Goal: Transaction & Acquisition: Purchase product/service

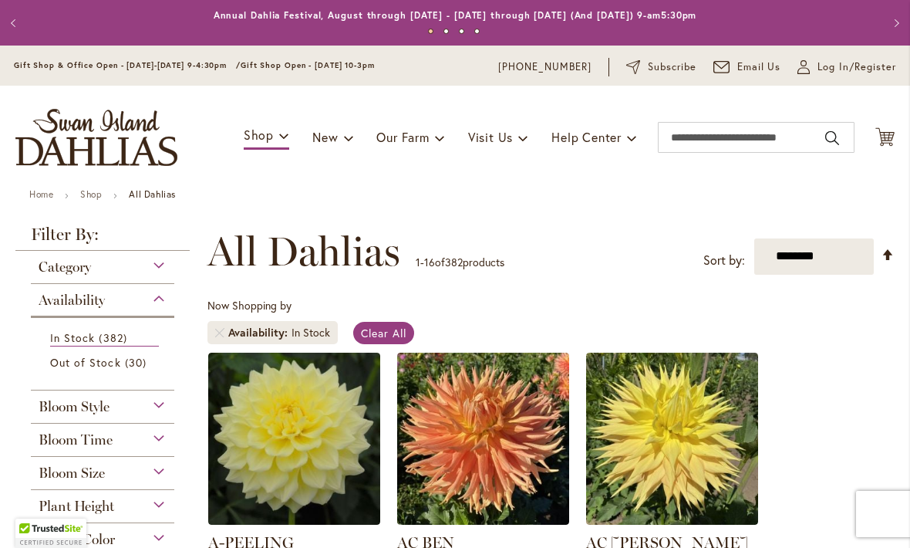
click at [883, 137] on icon at bounding box center [885, 136] width 19 height 19
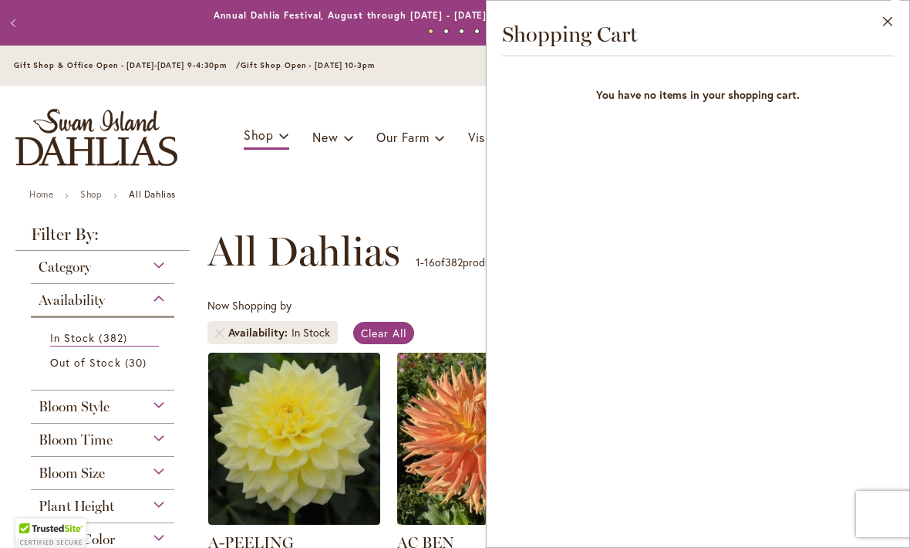
click at [888, 19] on button "Close" at bounding box center [888, 25] width 42 height 49
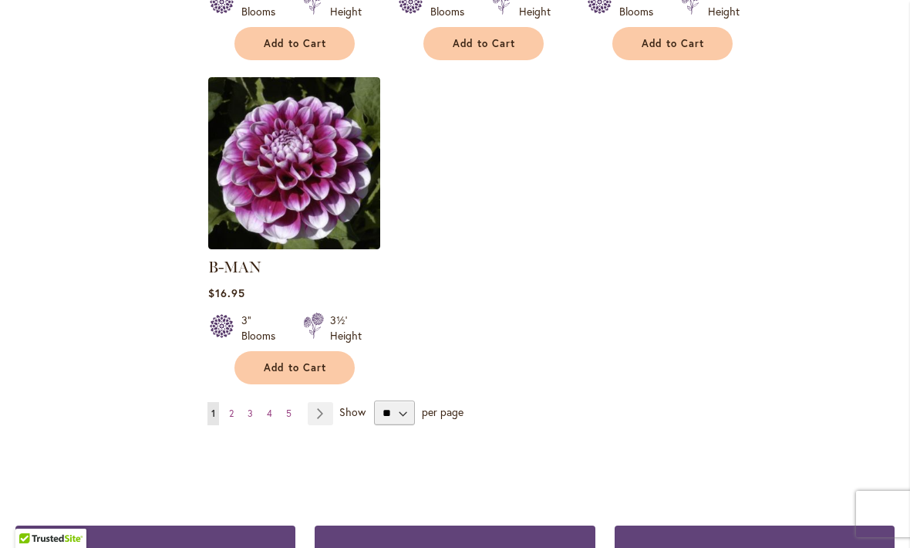
scroll to position [1921, 0]
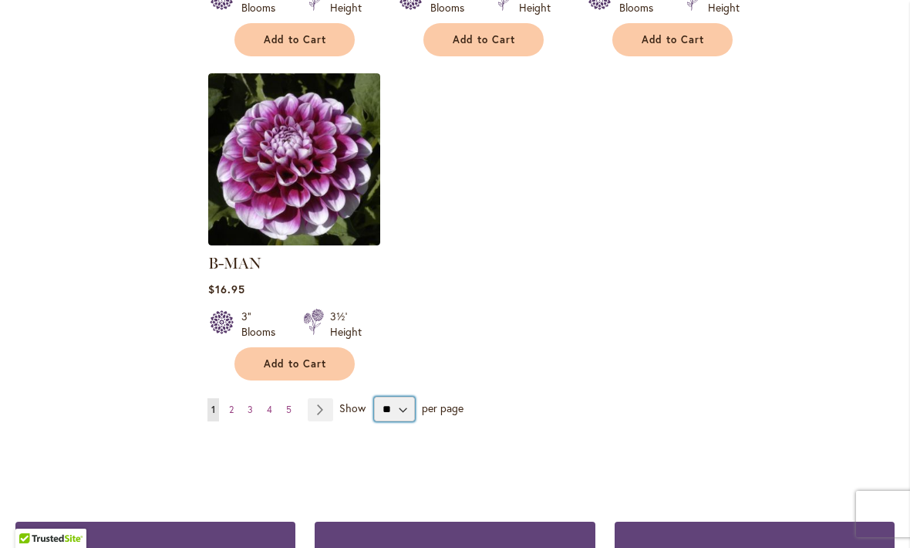
click at [405, 397] on select "** ** ** **" at bounding box center [394, 409] width 41 height 25
select select "**"
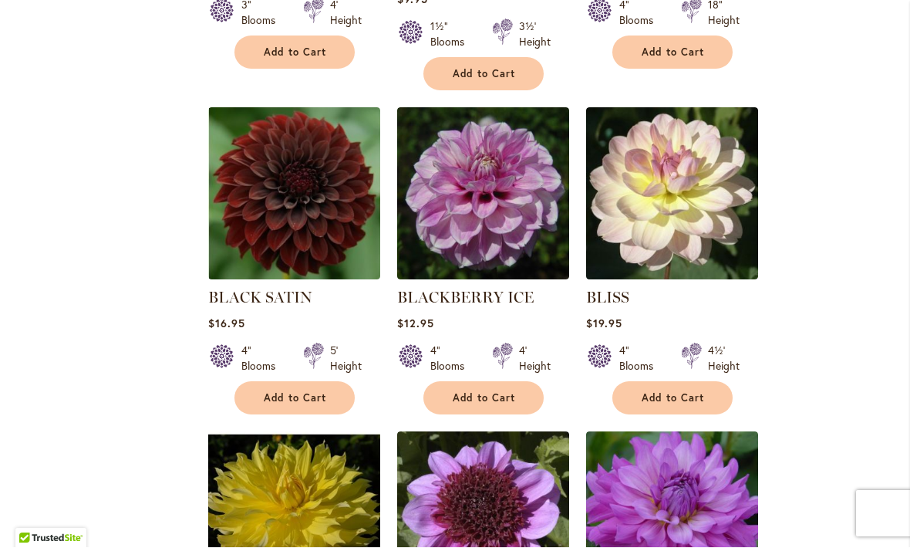
scroll to position [3853, 0]
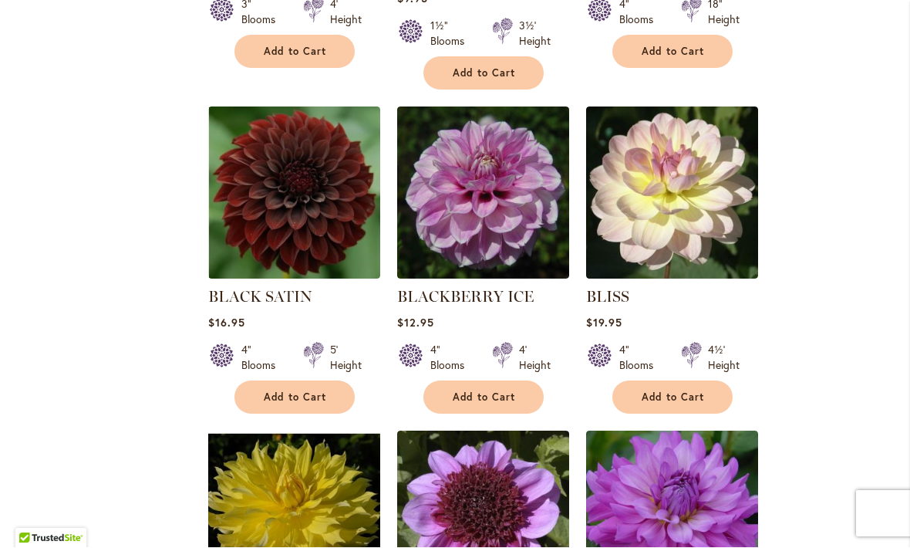
click at [689, 391] on span "Add to Cart" at bounding box center [673, 397] width 63 height 13
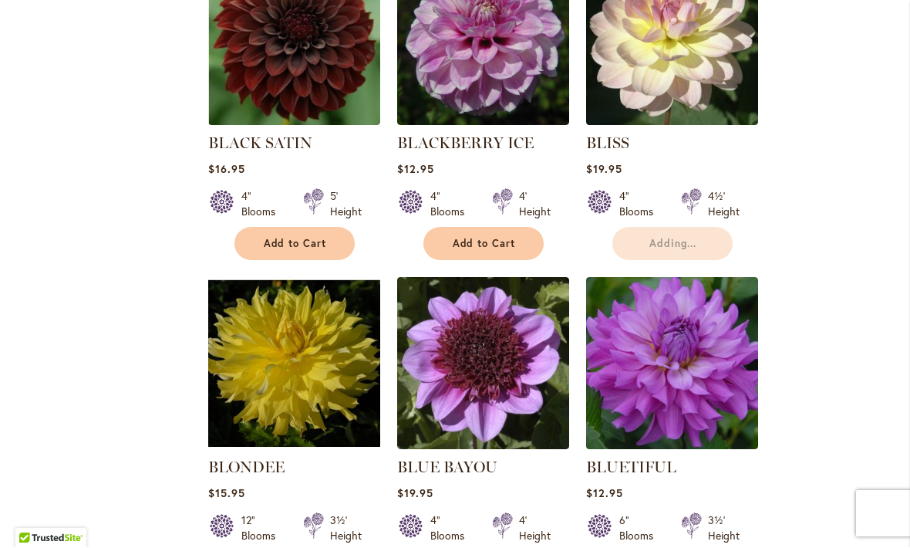
scroll to position [4008, 0]
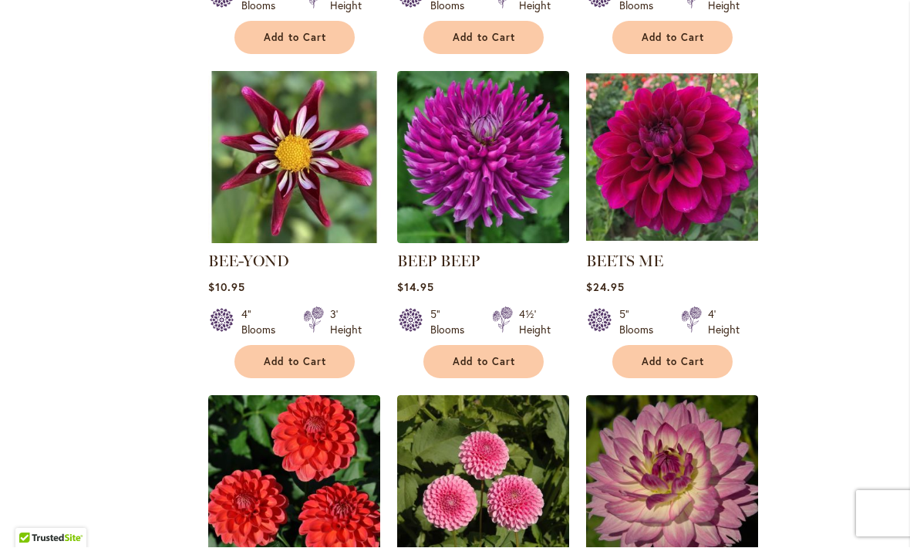
scroll to position [3226, 0]
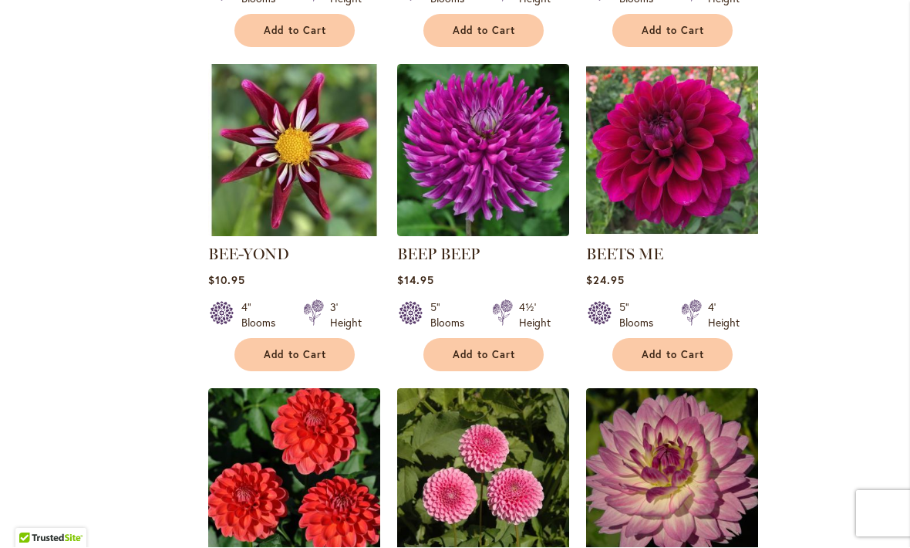
click at [298, 349] on span "Add to Cart" at bounding box center [295, 355] width 63 height 13
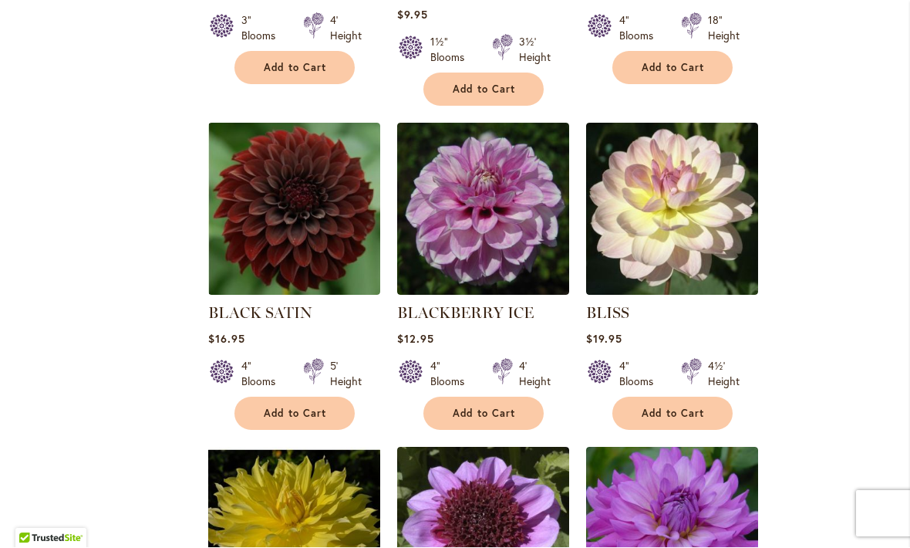
scroll to position [3887, 0]
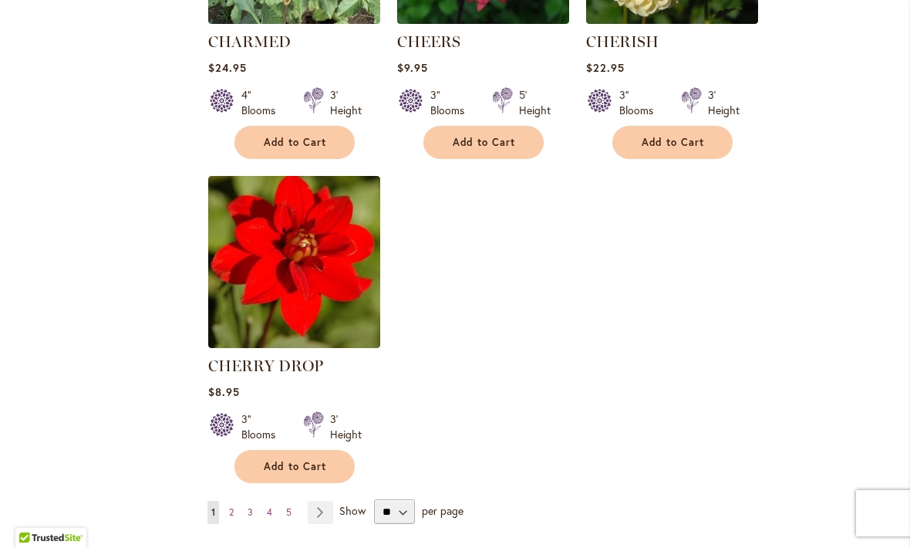
scroll to position [7047, 0]
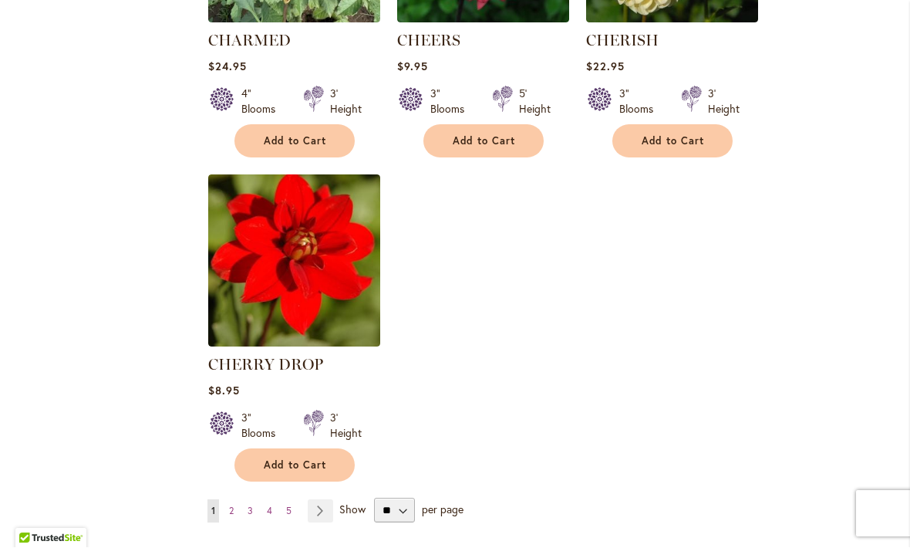
click at [322, 500] on link "Page Next" at bounding box center [320, 511] width 25 height 23
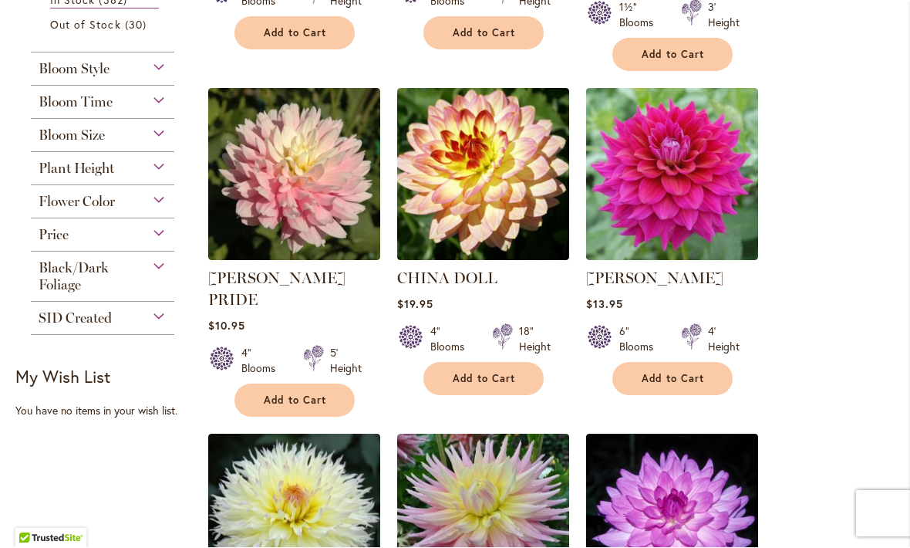
scroll to position [610, 0]
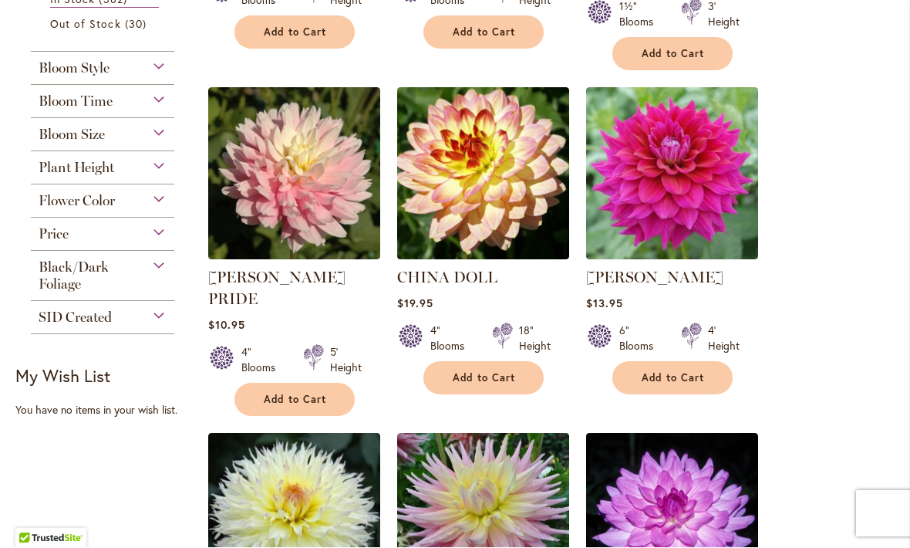
click at [478, 372] on span "Add to Cart" at bounding box center [484, 378] width 63 height 13
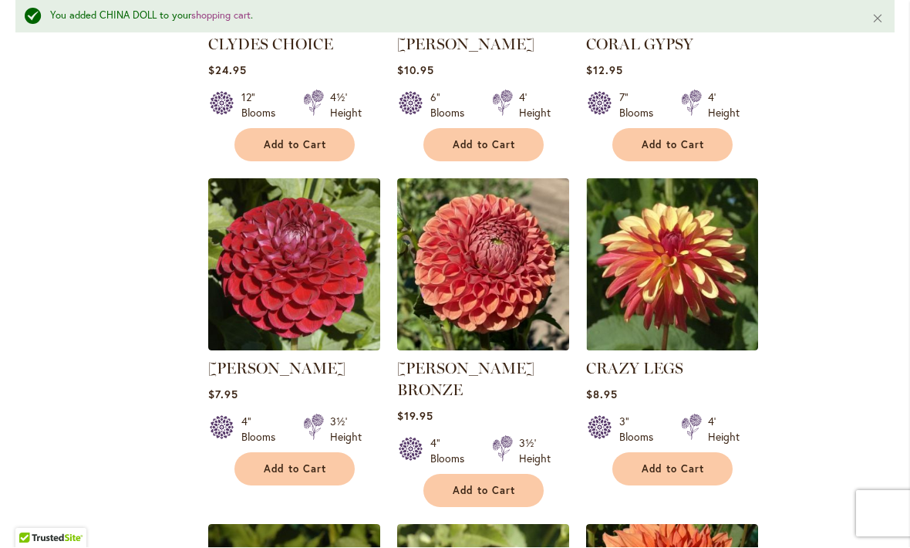
scroll to position [1578, 0]
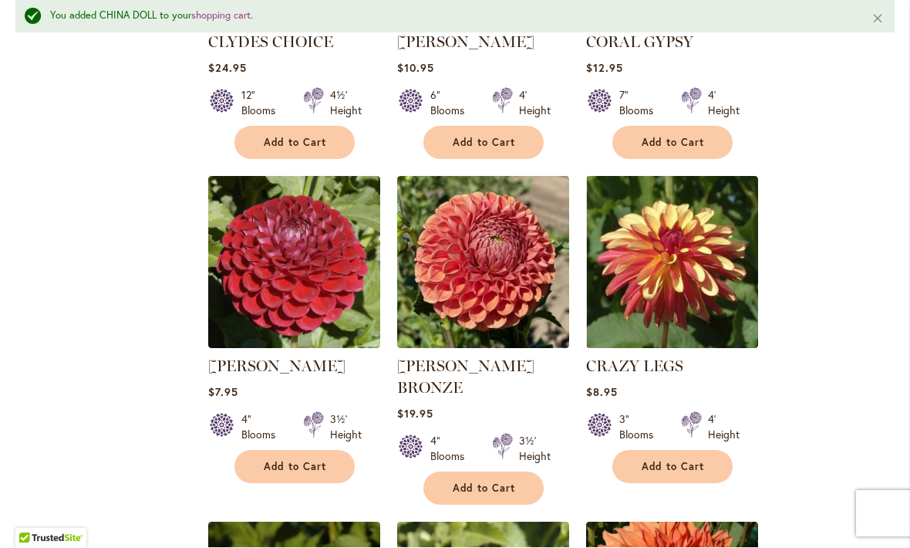
click at [686, 461] on span "Add to Cart" at bounding box center [673, 467] width 63 height 13
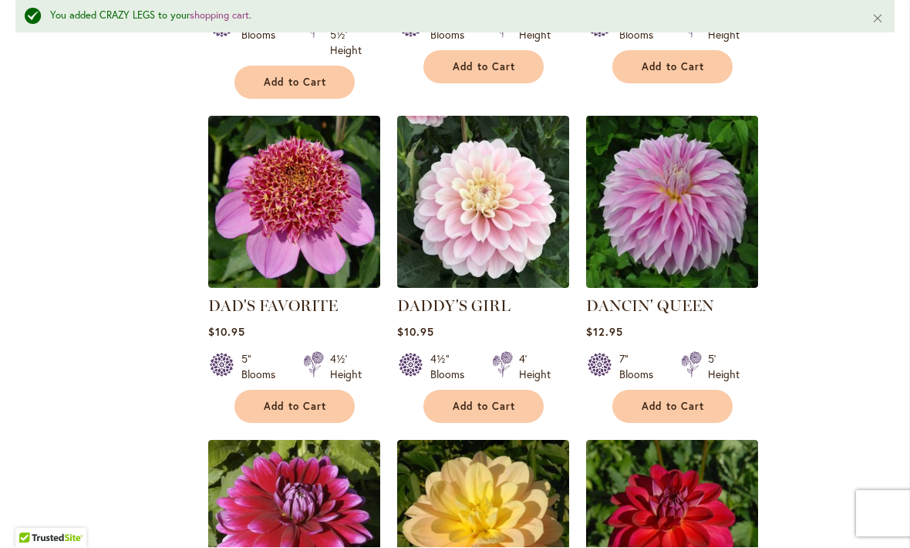
scroll to position [2669, 0]
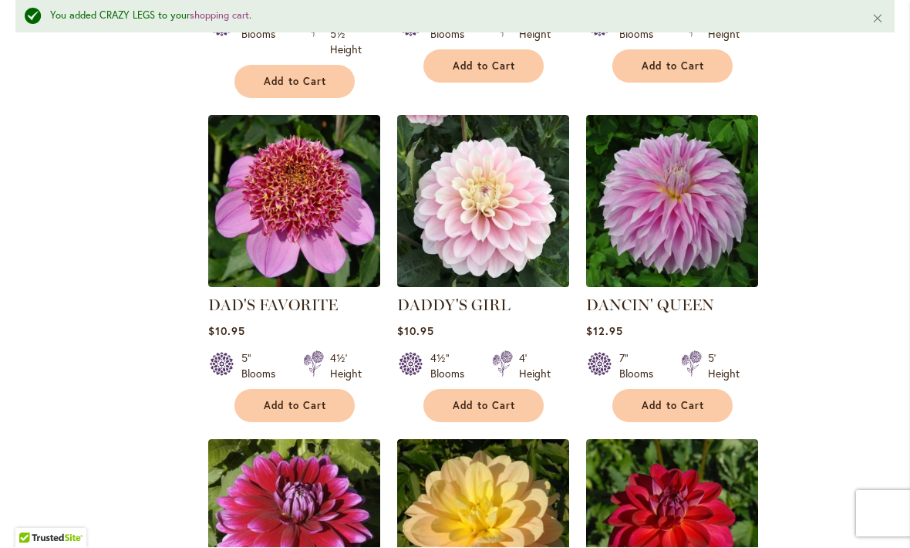
click at [488, 400] on span "Add to Cart" at bounding box center [484, 406] width 63 height 13
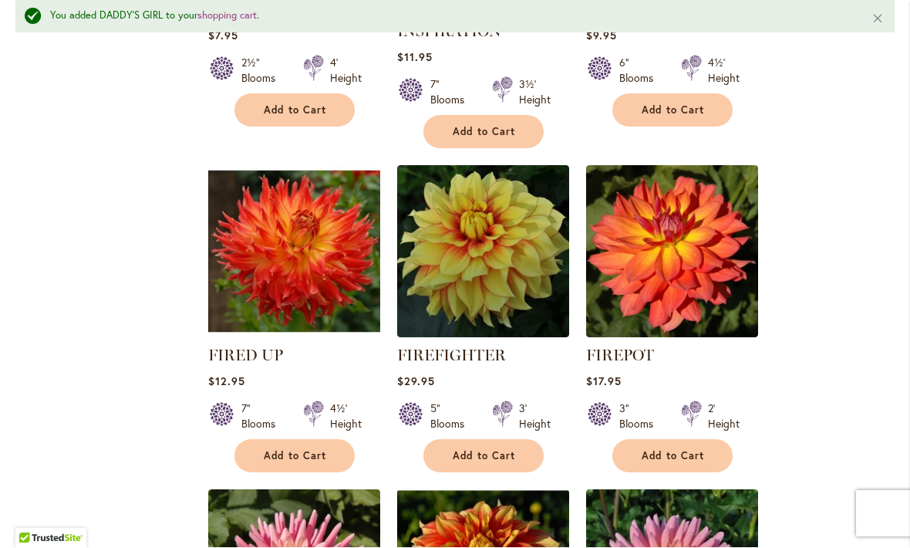
scroll to position [5941, 0]
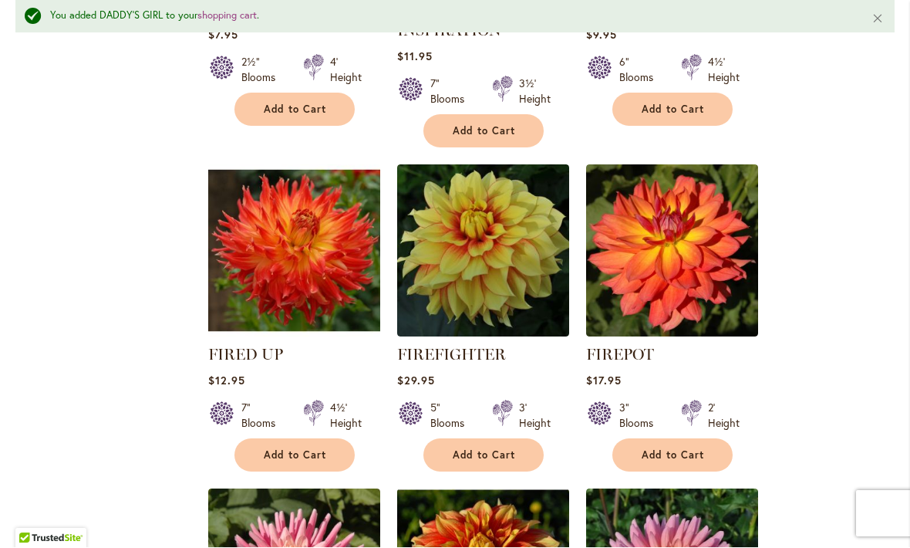
click at [688, 449] on span "Add to Cart" at bounding box center [673, 455] width 63 height 13
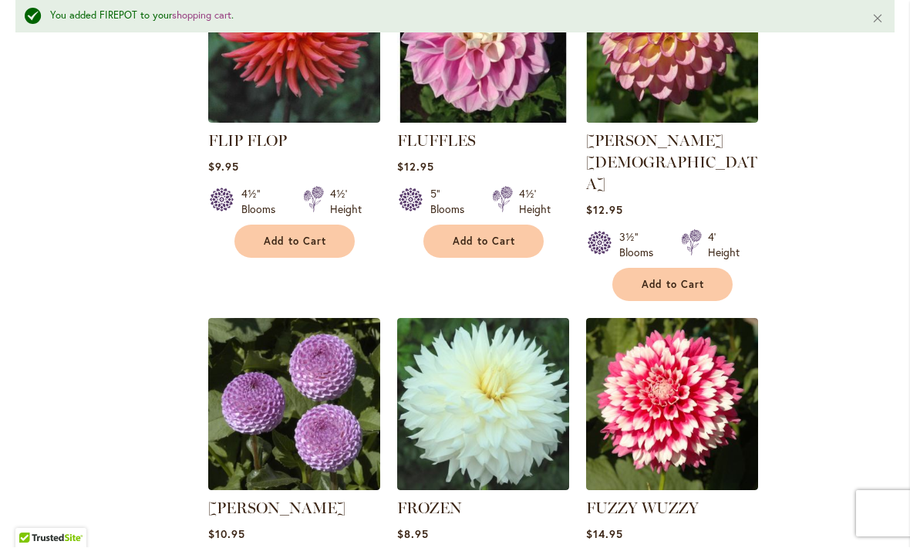
scroll to position [6813, 0]
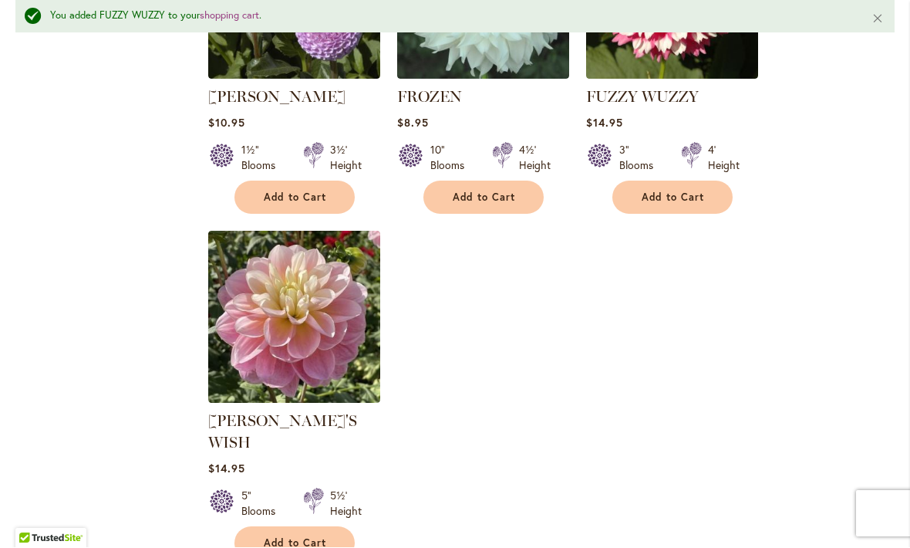
scroll to position [7217, 0]
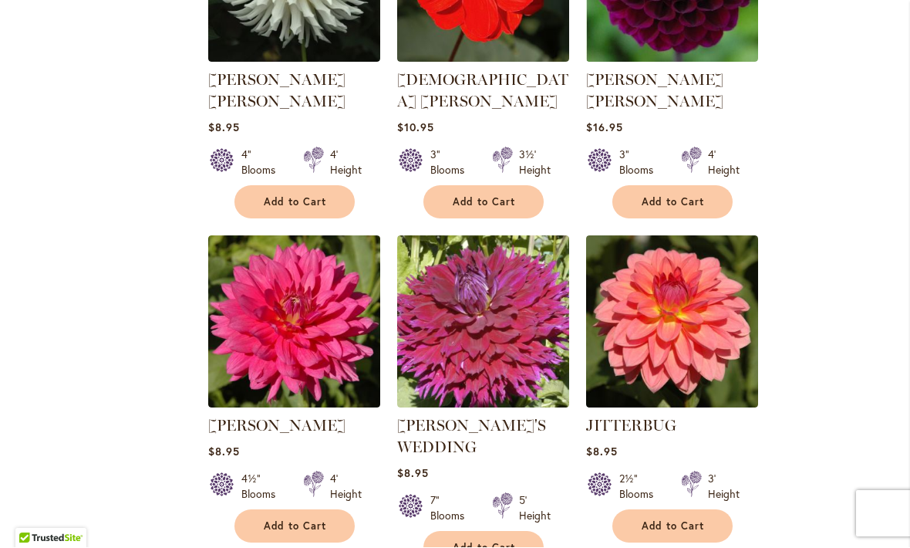
scroll to position [6828, 0]
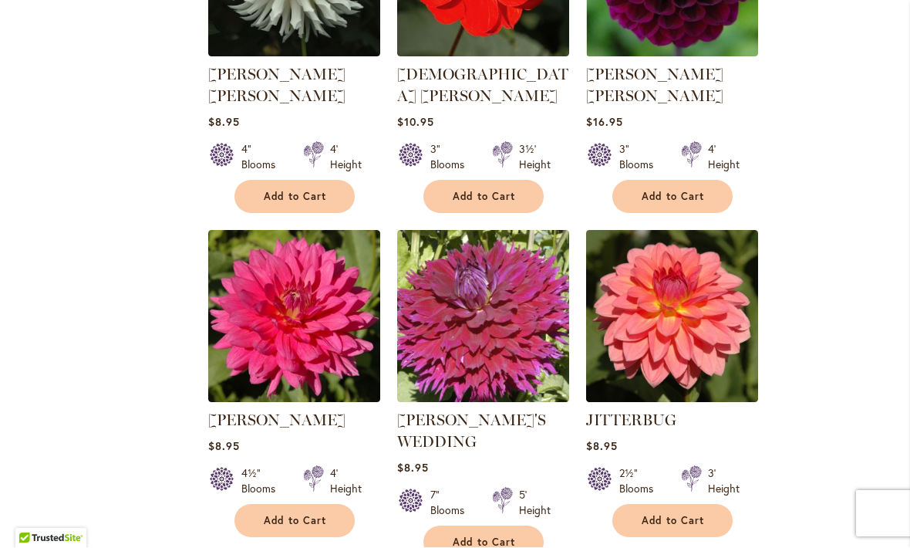
click at [688, 515] on span "Add to Cart" at bounding box center [673, 521] width 63 height 13
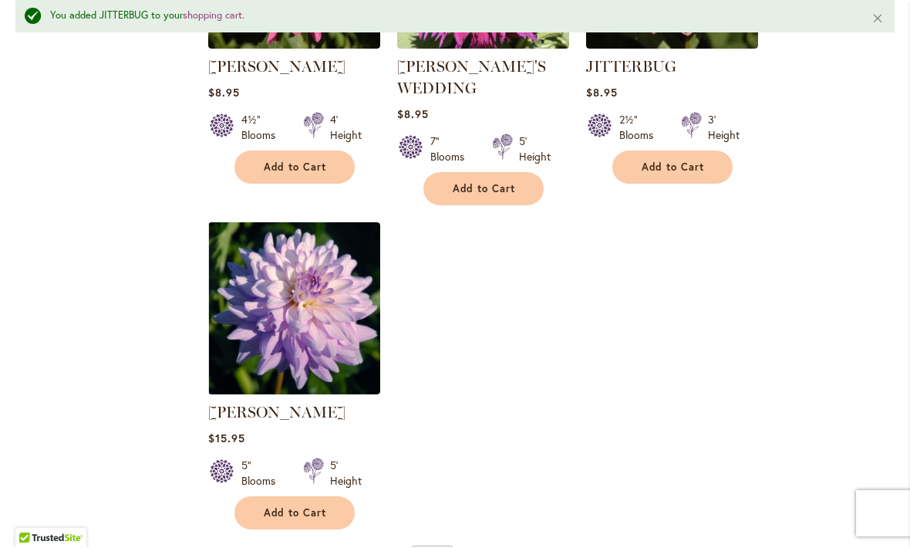
scroll to position [7233, 0]
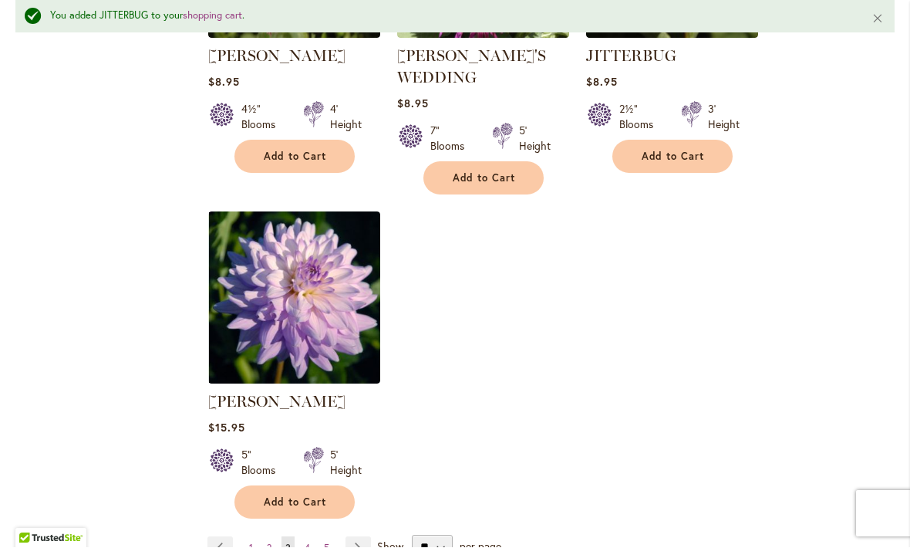
click at [353, 537] on link "Page Next" at bounding box center [358, 548] width 25 height 23
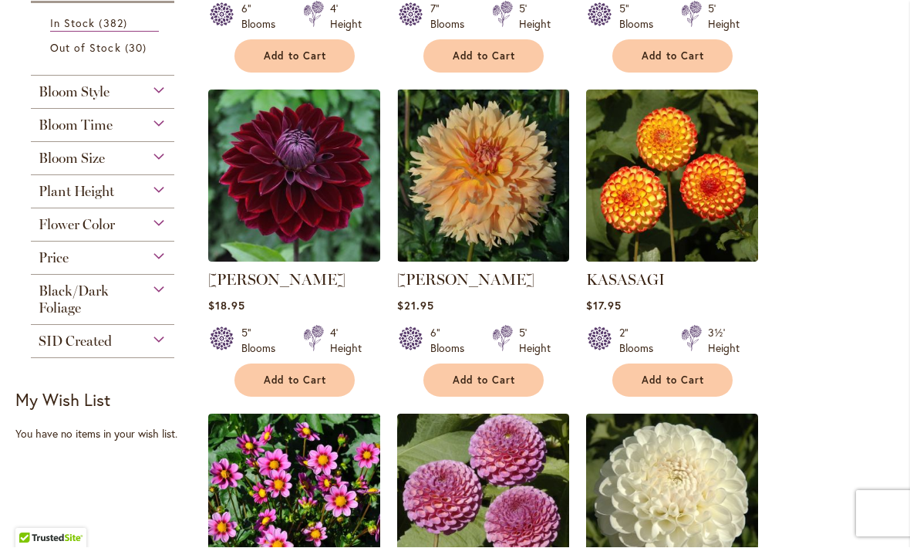
scroll to position [599, 0]
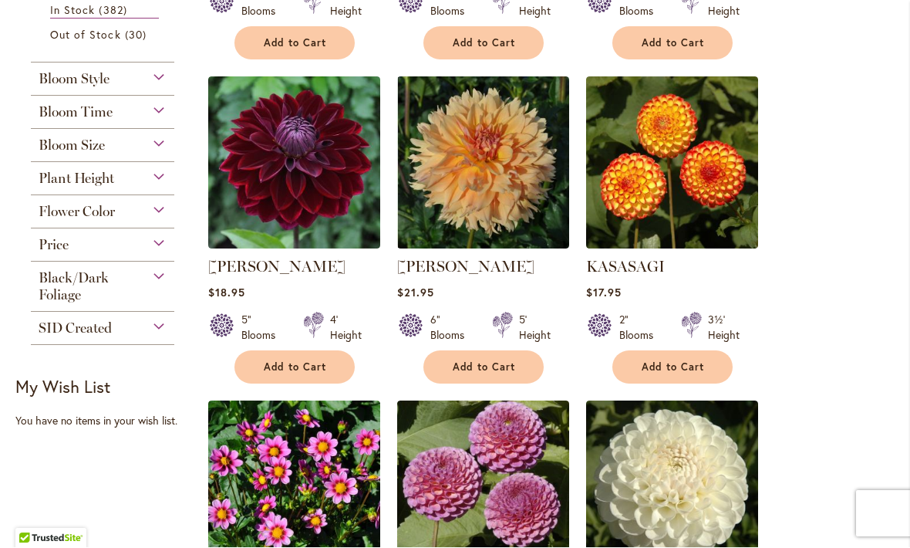
click at [691, 365] on span "Add to Cart" at bounding box center [673, 367] width 63 height 13
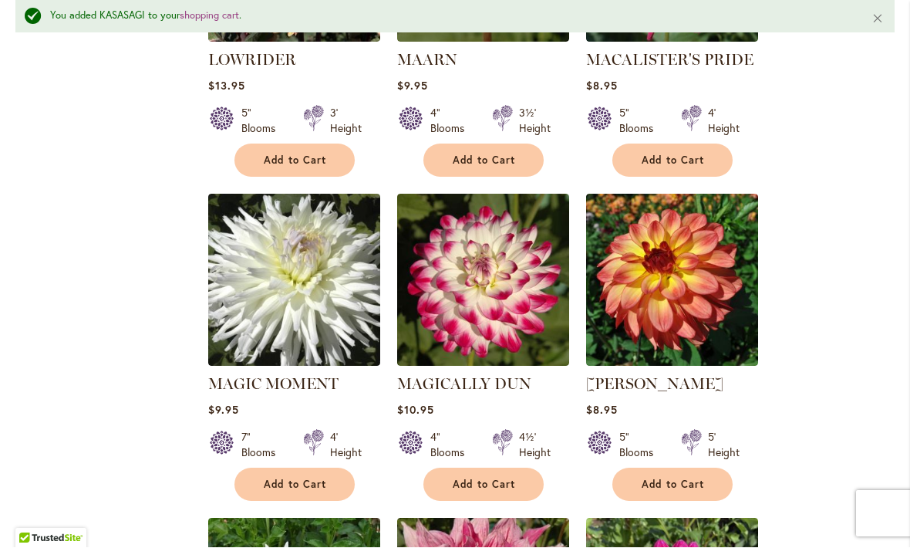
scroll to position [3851, 0]
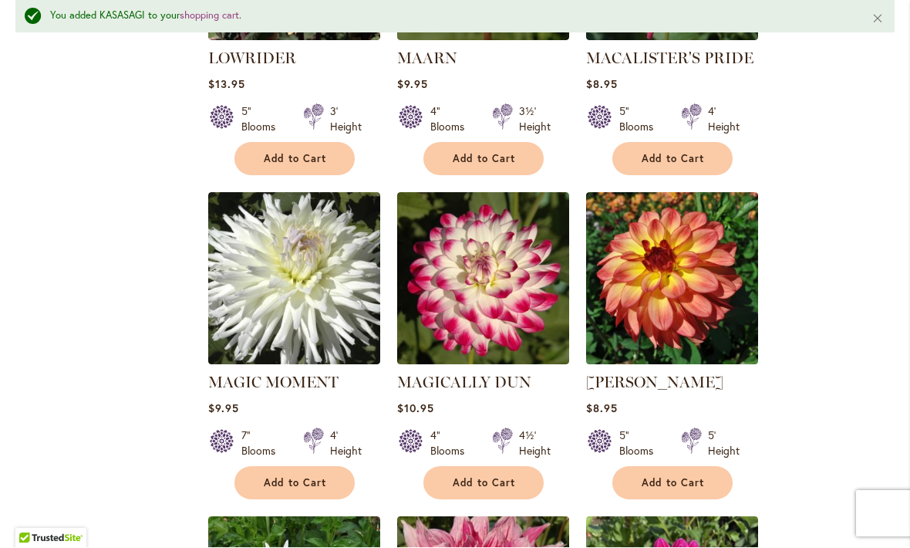
click at [685, 477] on span "Add to Cart" at bounding box center [673, 483] width 63 height 13
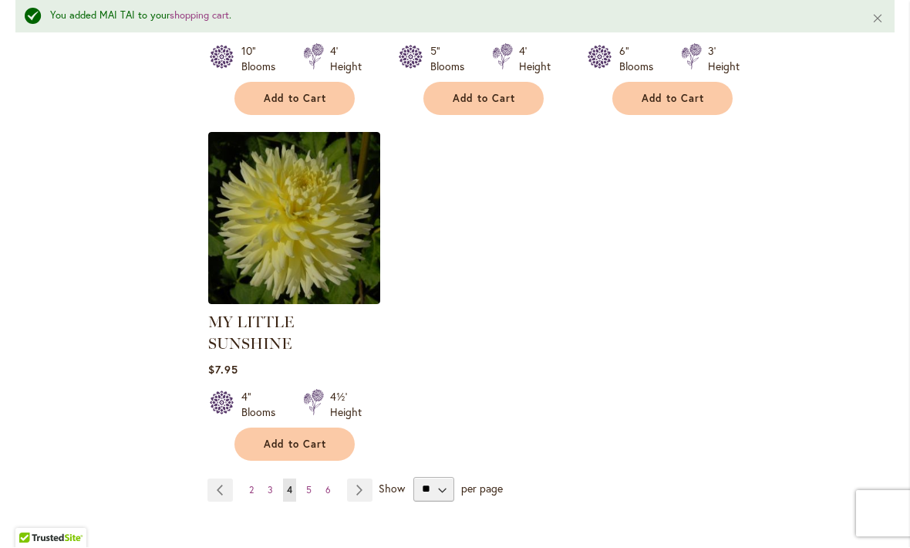
scroll to position [7269, 0]
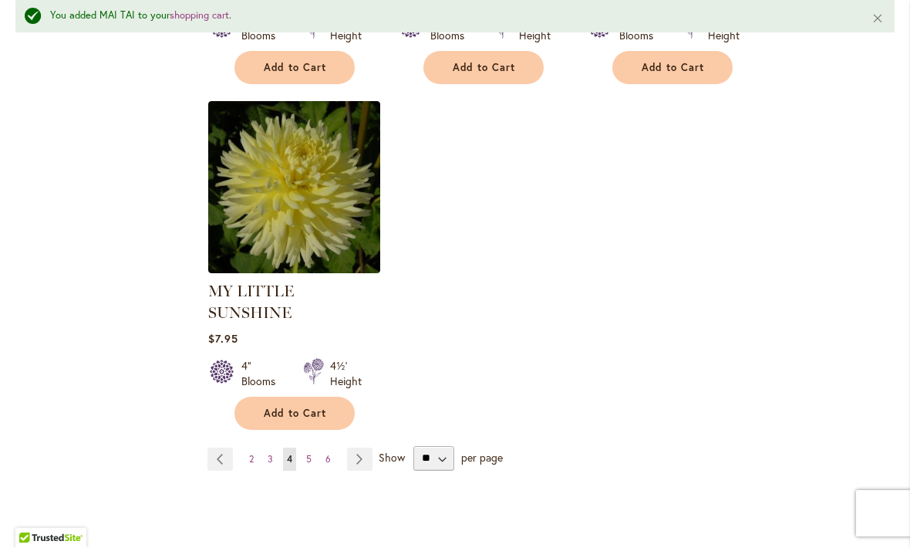
click at [360, 448] on link "Page Next" at bounding box center [359, 459] width 25 height 23
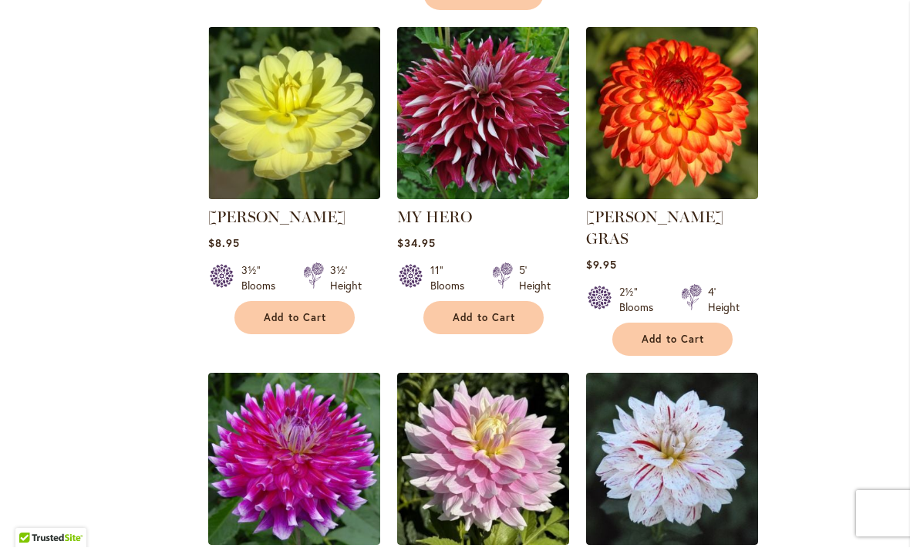
scroll to position [3286, 0]
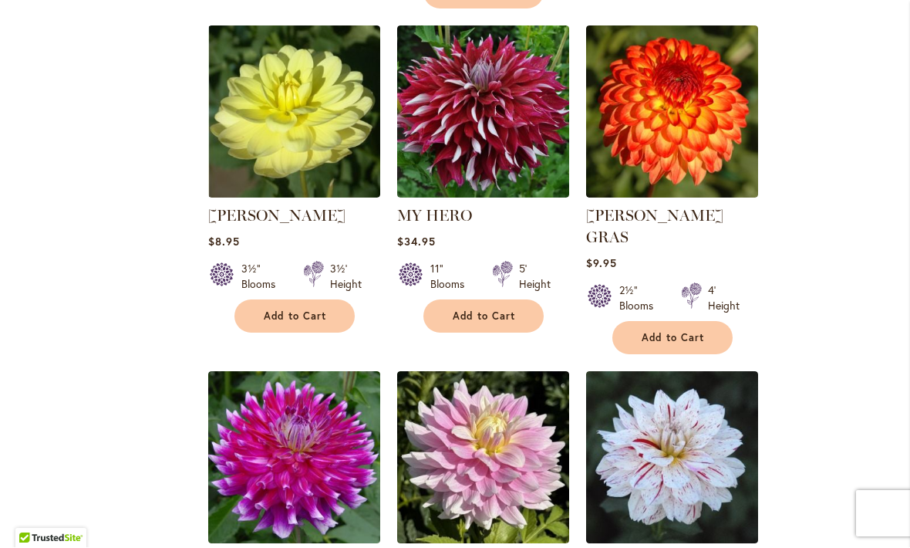
click at [685, 332] on span "Add to Cart" at bounding box center [673, 338] width 63 height 13
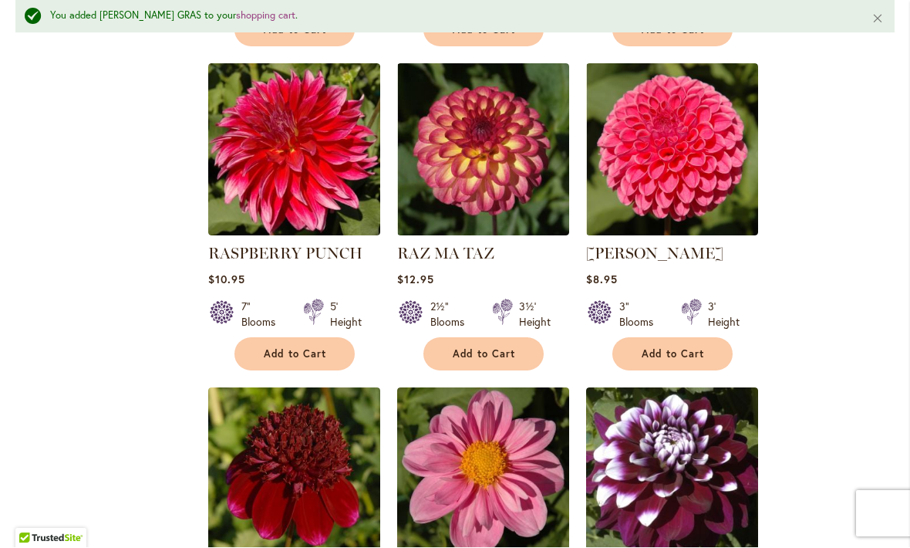
scroll to position [5623, 0]
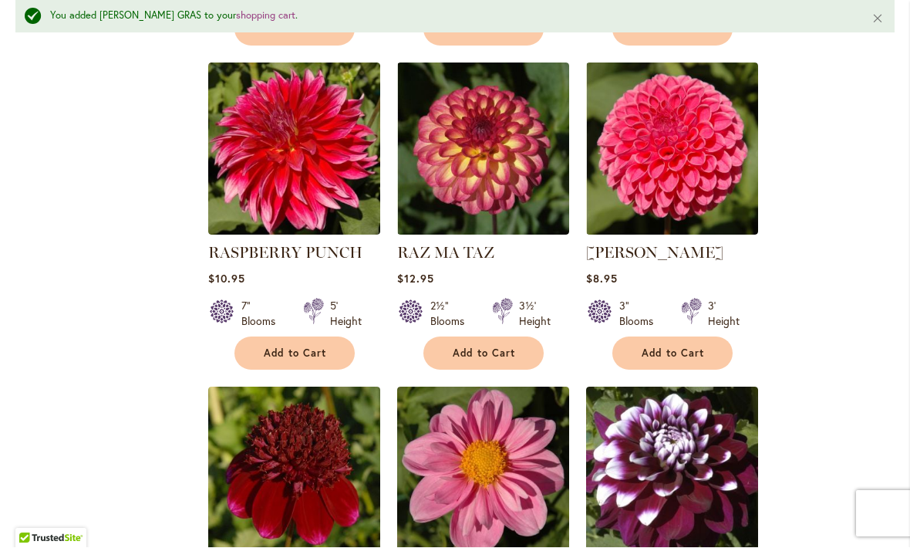
click at [499, 337] on button "Add to Cart" at bounding box center [484, 353] width 120 height 33
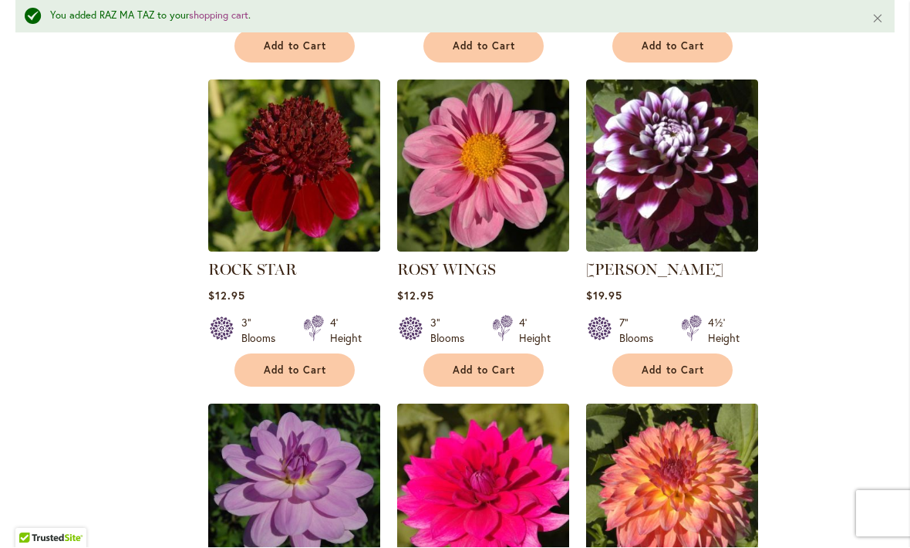
scroll to position [5930, 0]
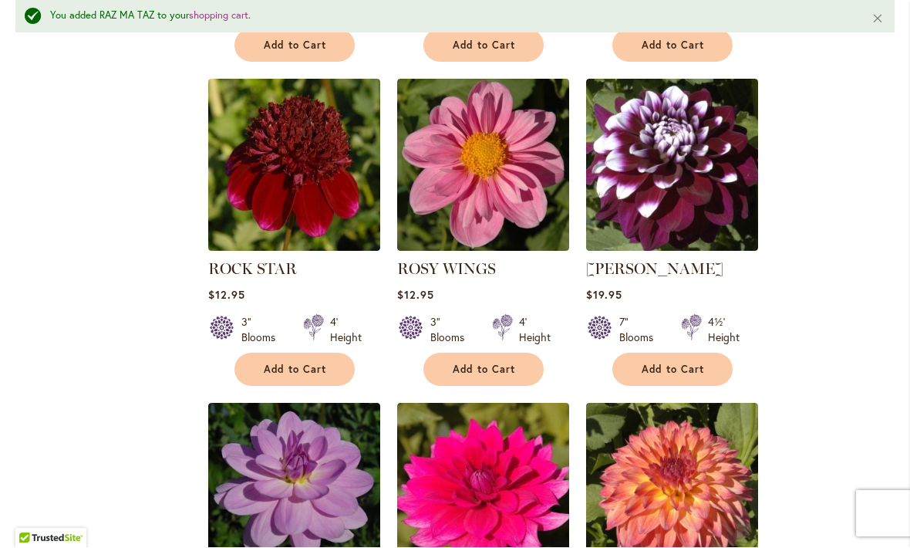
click at [871, 17] on button "Close" at bounding box center [878, 18] width 33 height 37
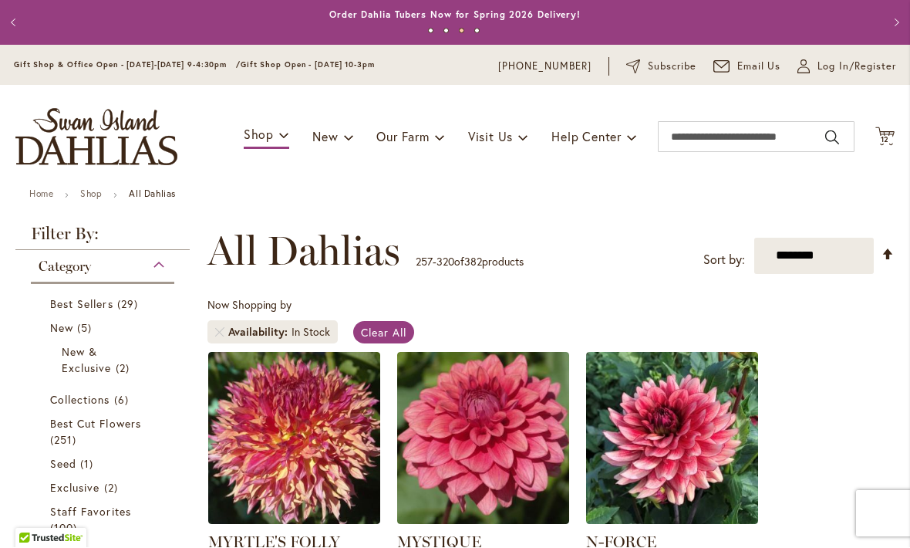
scroll to position [0, 0]
click at [884, 137] on span "12" at bounding box center [885, 140] width 9 height 10
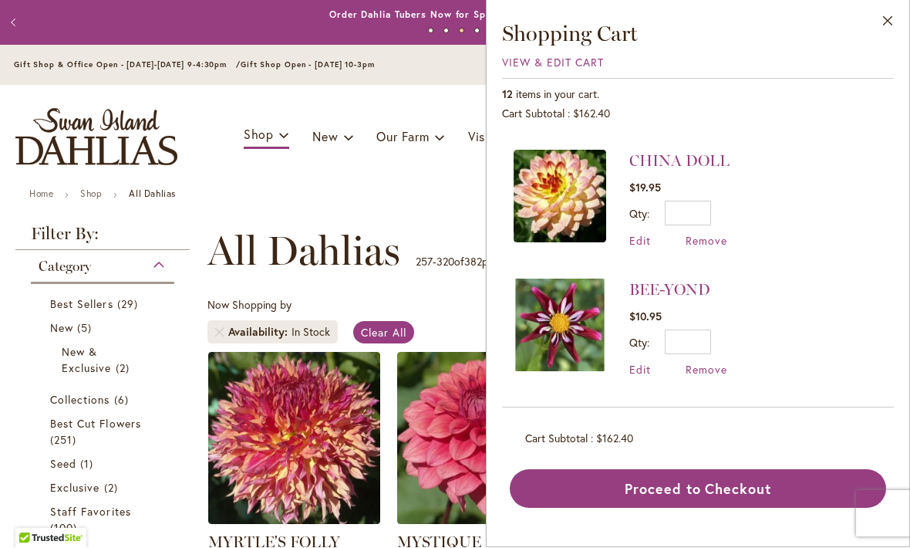
scroll to position [1149, 0]
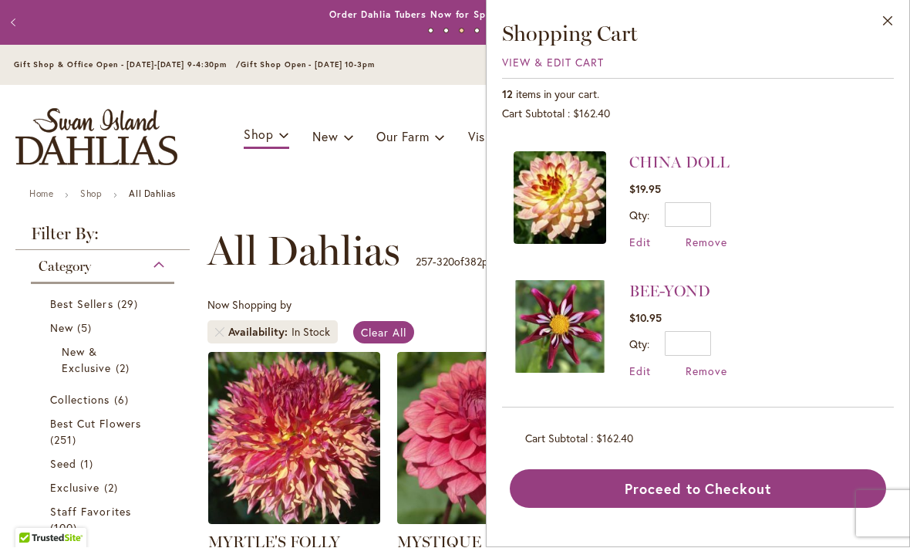
click at [706, 247] on span "Remove" at bounding box center [707, 242] width 42 height 15
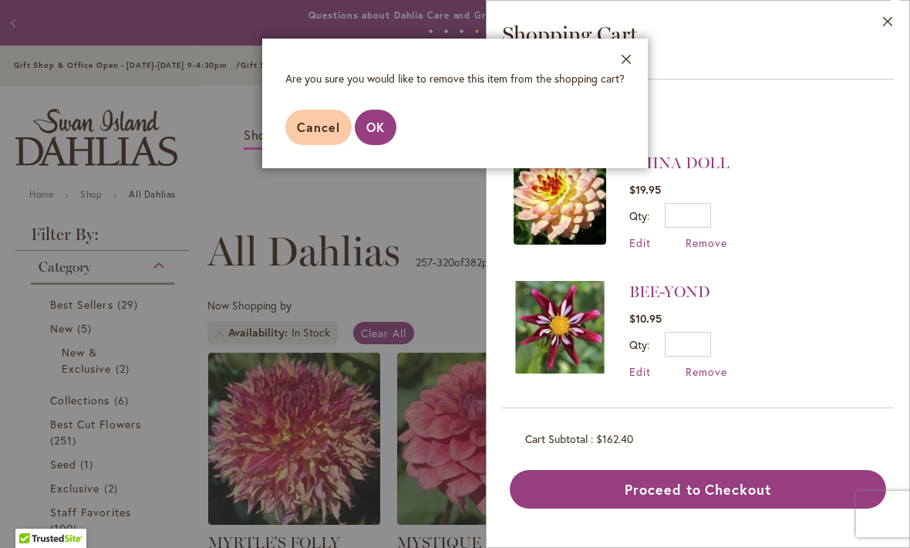
click at [382, 131] on span "OK" at bounding box center [375, 127] width 19 height 16
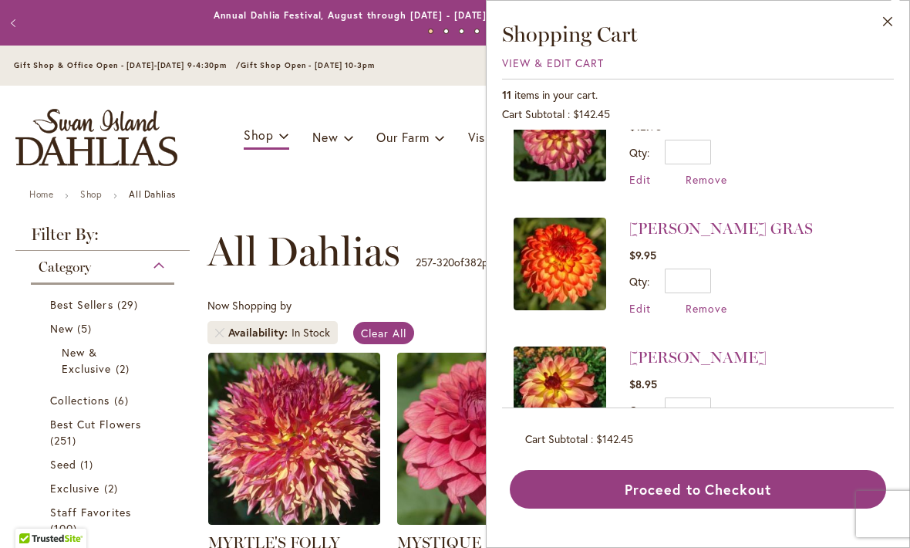
scroll to position [53, 0]
click at [711, 313] on span "Remove" at bounding box center [707, 307] width 42 height 15
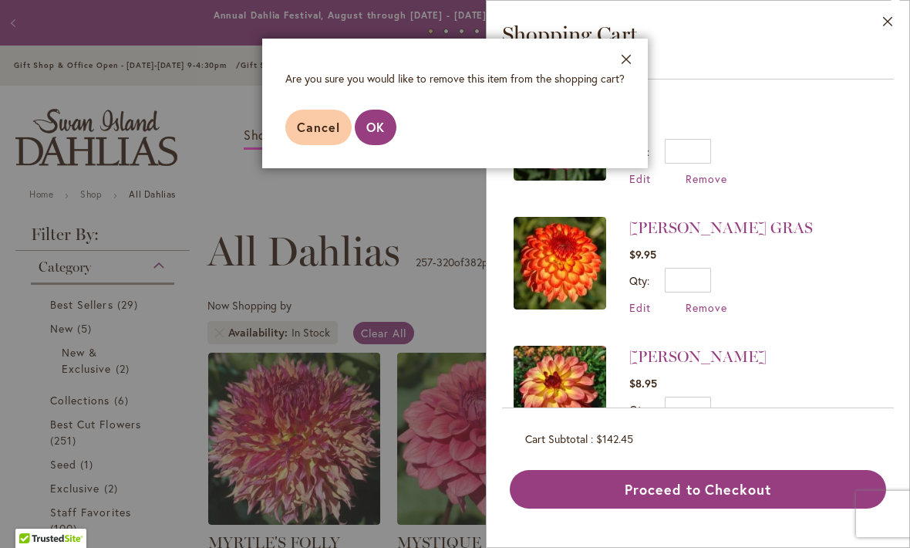
click at [370, 123] on span "OK" at bounding box center [375, 127] width 19 height 16
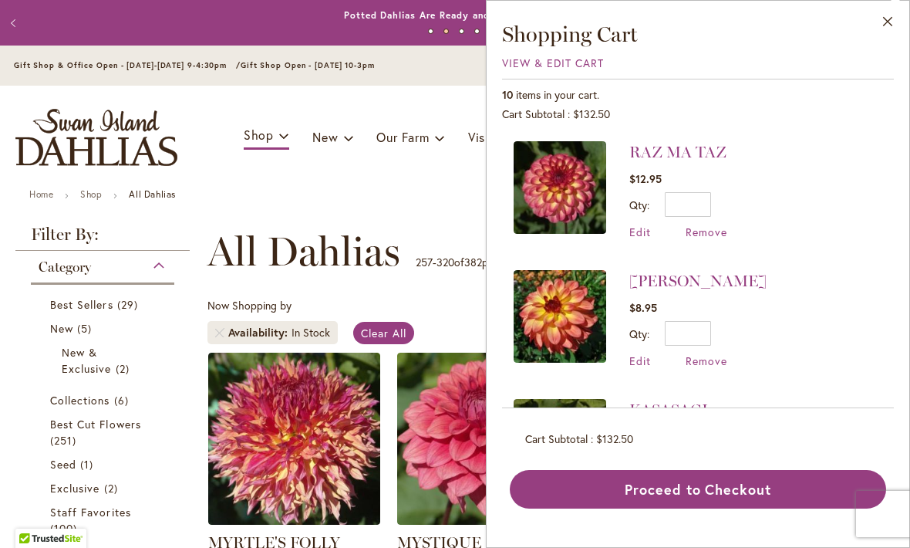
scroll to position [0, 0]
click at [704, 229] on span "Remove" at bounding box center [707, 232] width 42 height 15
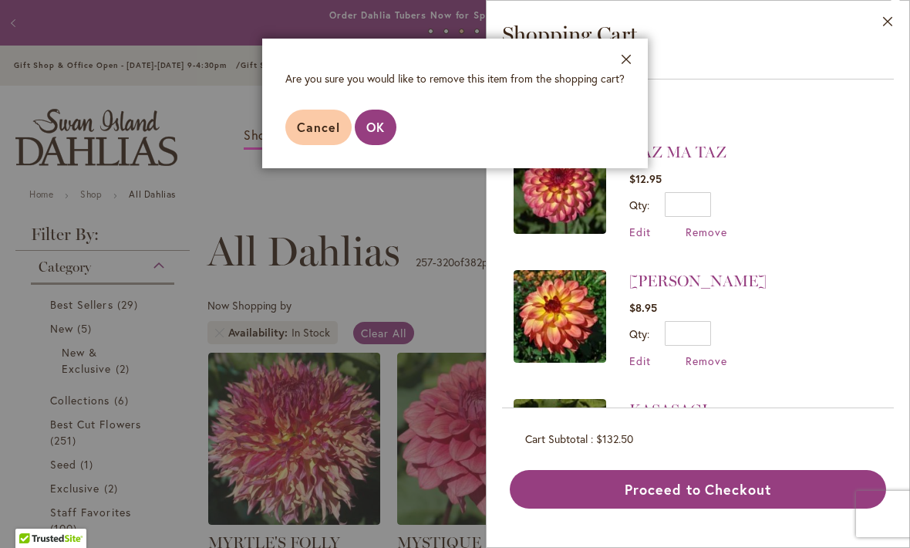
click at [373, 130] on span "OK" at bounding box center [375, 127] width 19 height 16
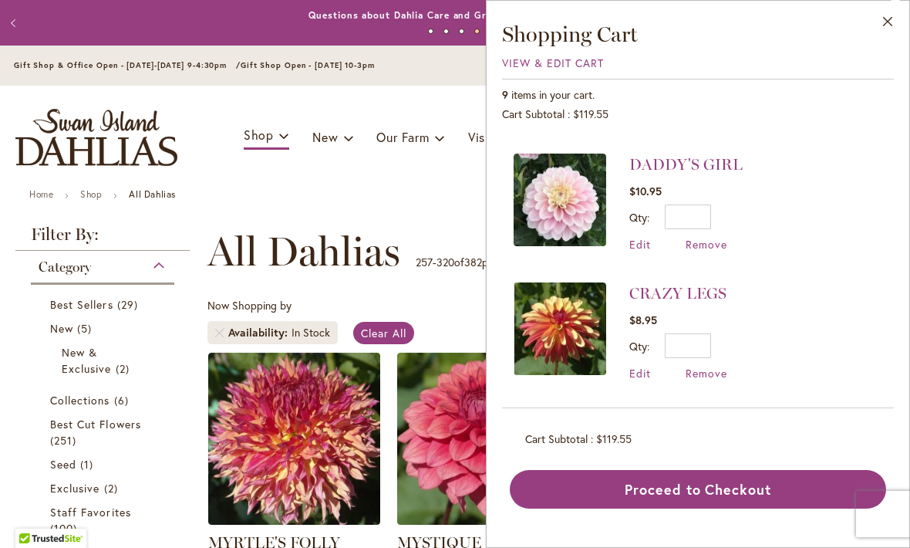
scroll to position [627, 0]
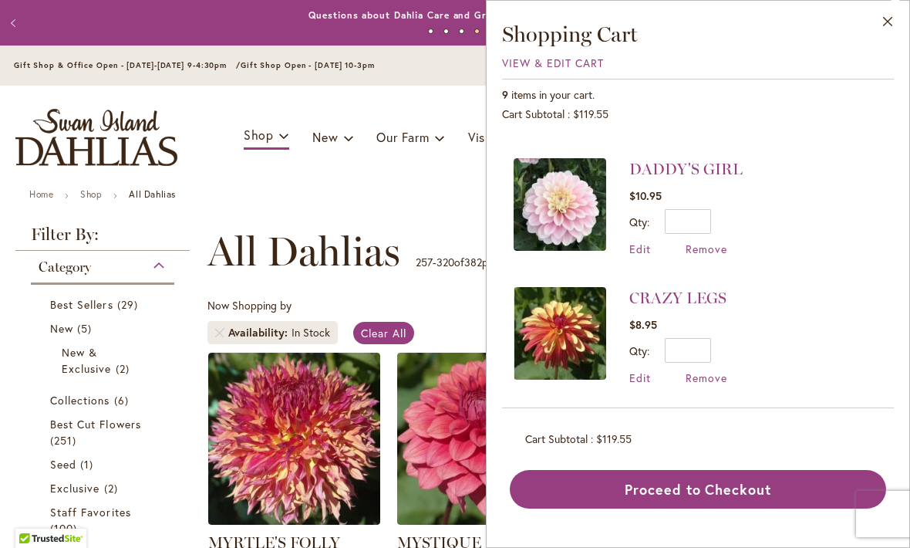
click at [714, 245] on span "Remove" at bounding box center [707, 248] width 42 height 15
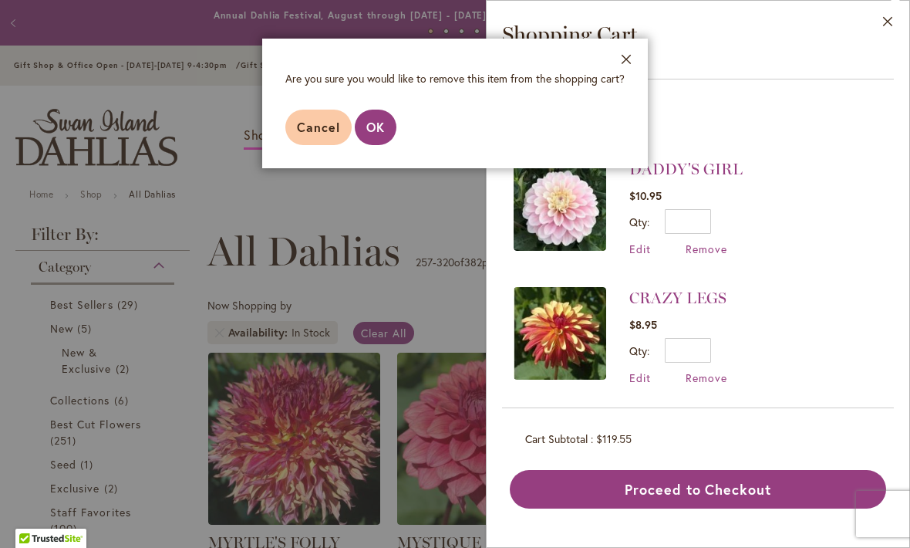
click at [378, 132] on span "OK" at bounding box center [375, 127] width 19 height 16
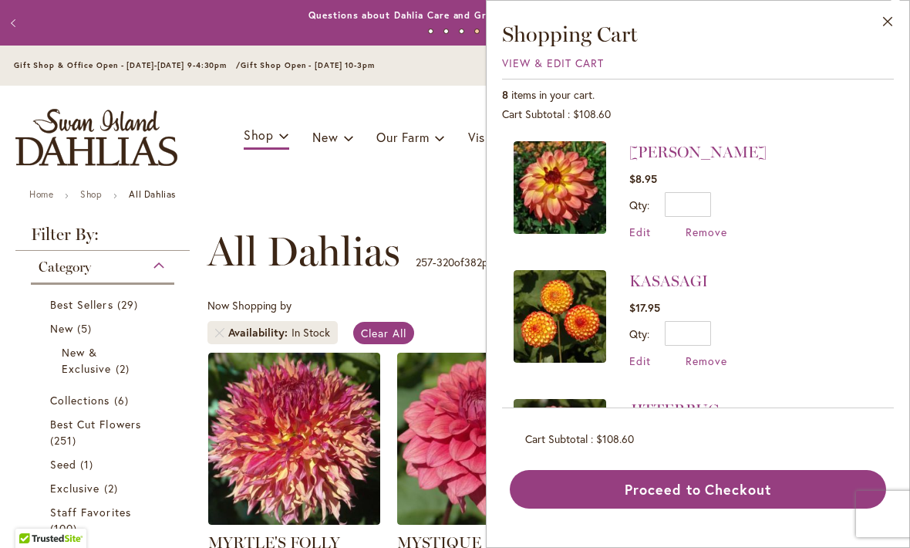
scroll to position [0, 0]
click at [712, 508] on button "Proceed to Checkout" at bounding box center [698, 489] width 376 height 39
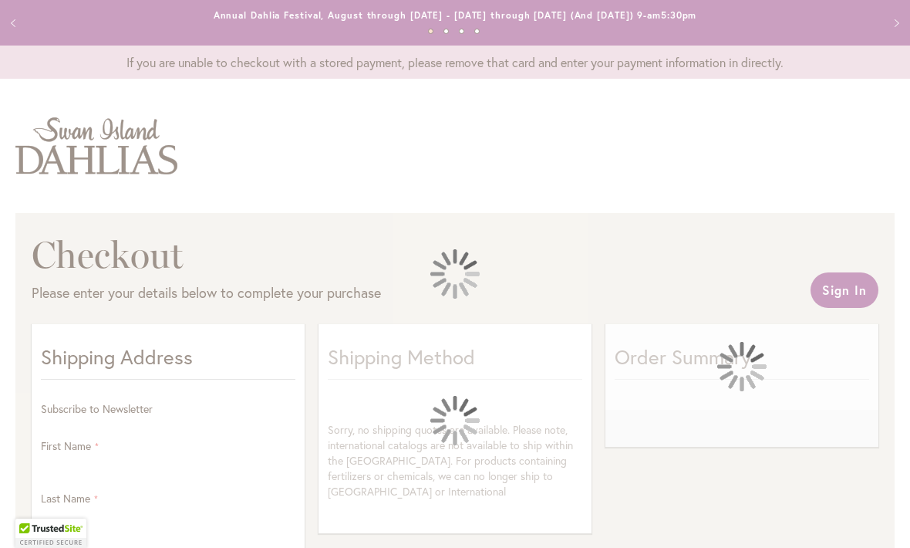
select select "**"
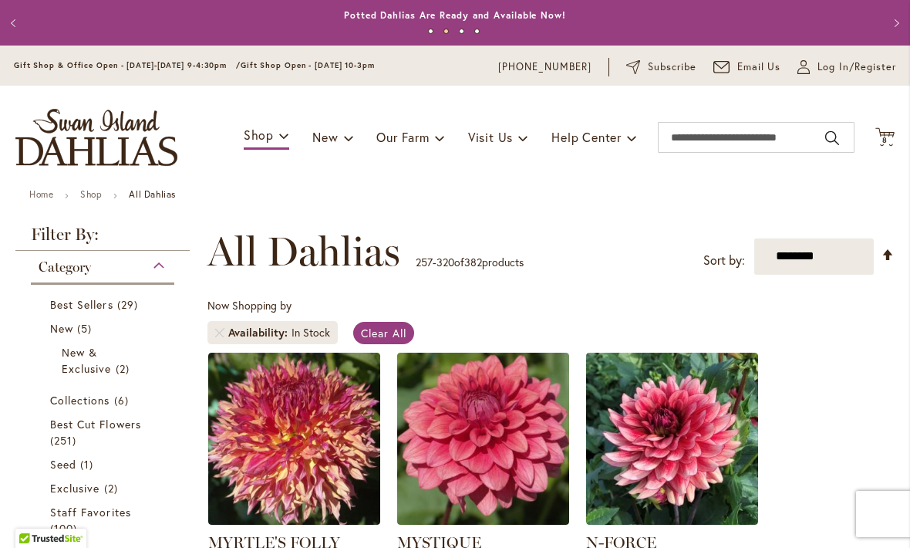
click at [885, 129] on icon "Cart .cls-1 { fill: #231f20; }" at bounding box center [885, 136] width 19 height 19
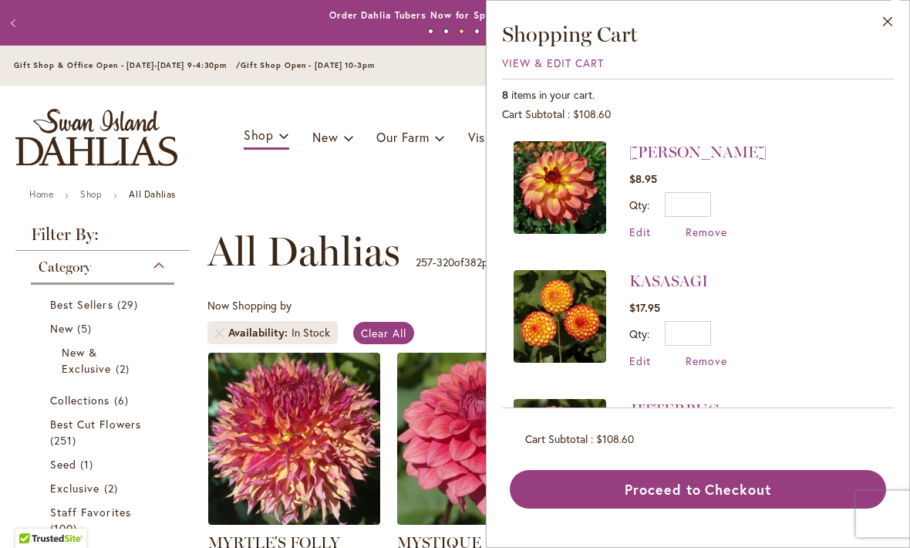
click at [716, 230] on span "Remove" at bounding box center [707, 232] width 42 height 15
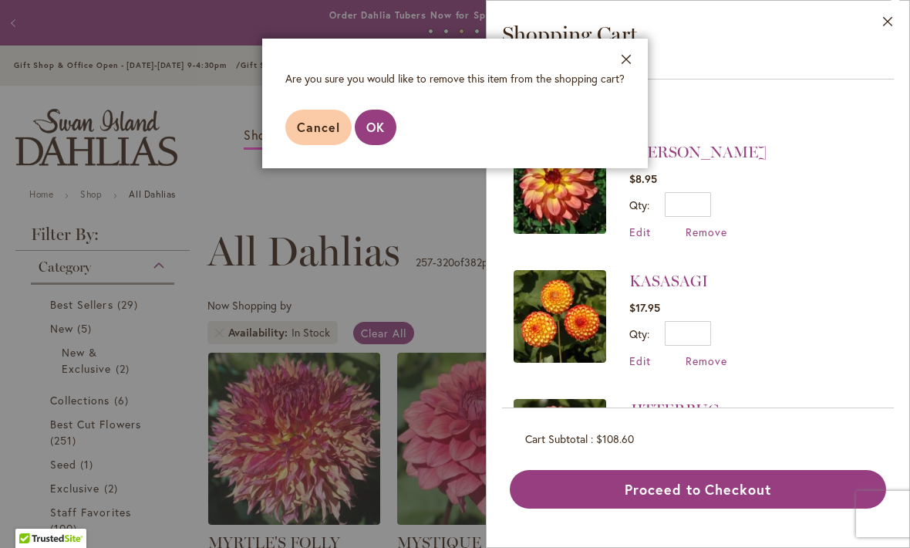
click at [375, 129] on span "OK" at bounding box center [375, 127] width 19 height 16
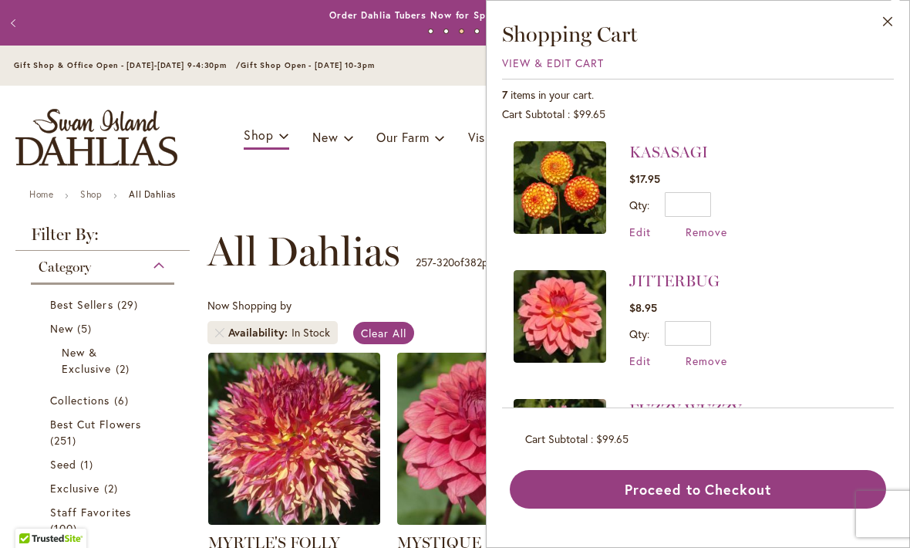
click at [714, 508] on button "Proceed to Checkout" at bounding box center [698, 489] width 376 height 39
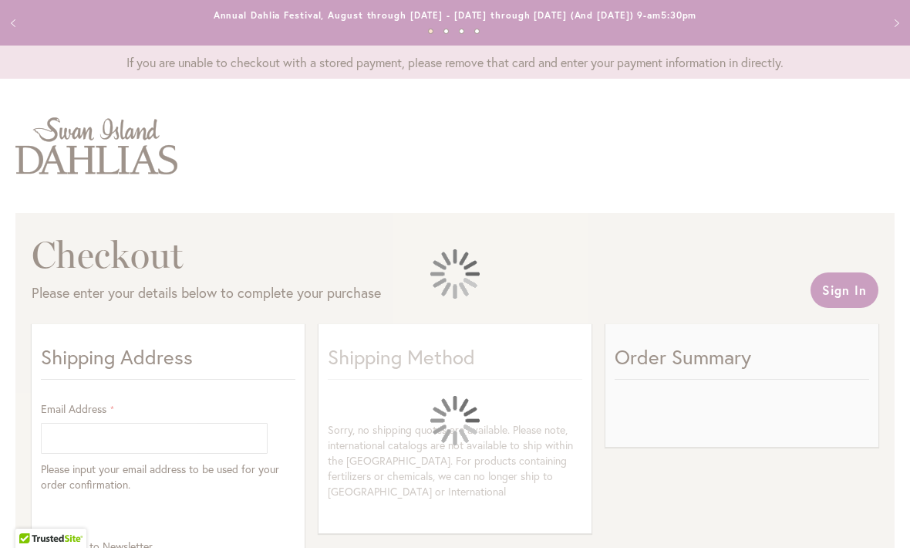
select select "**"
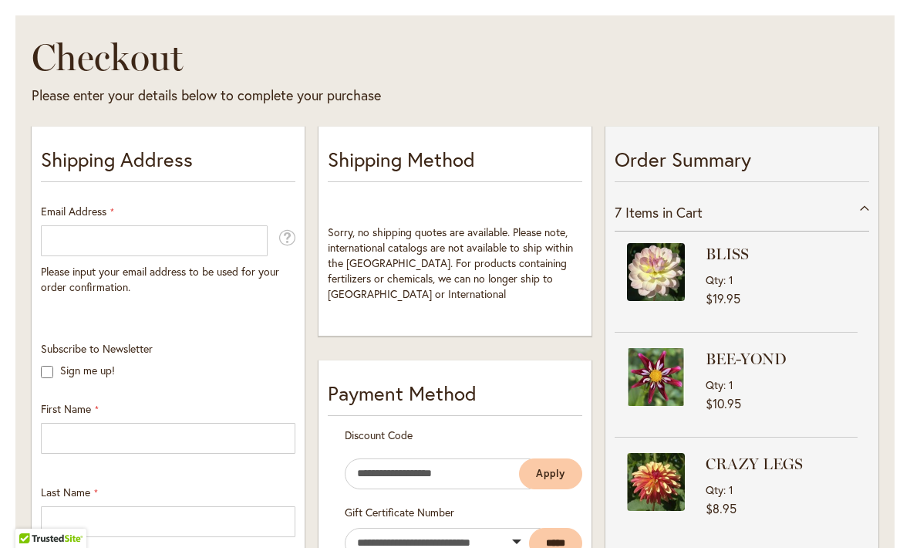
scroll to position [185, 0]
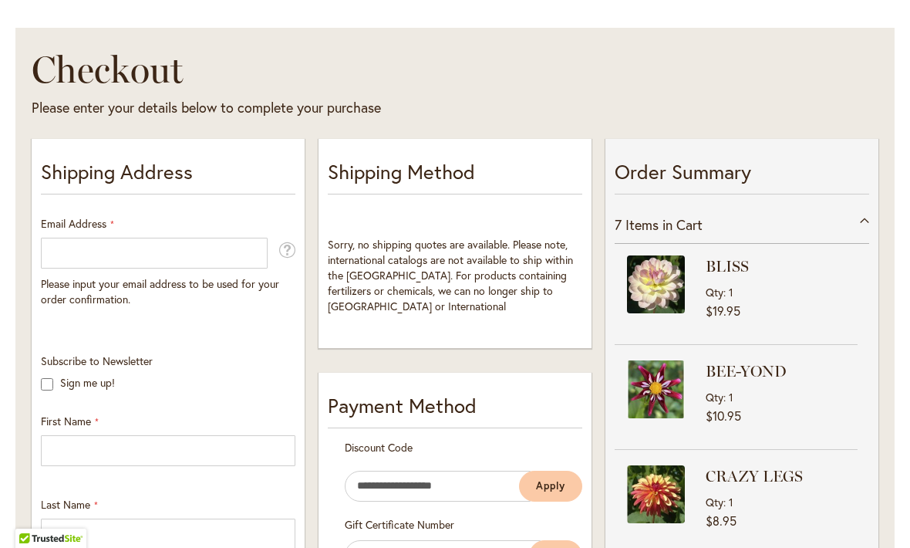
click at [862, 218] on div "7 Items in Cart" at bounding box center [742, 225] width 255 height 38
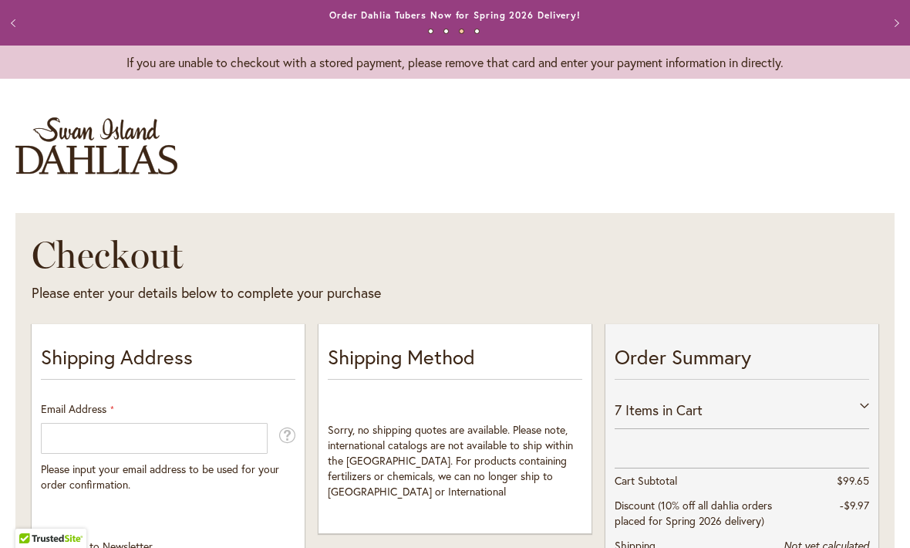
scroll to position [0, 0]
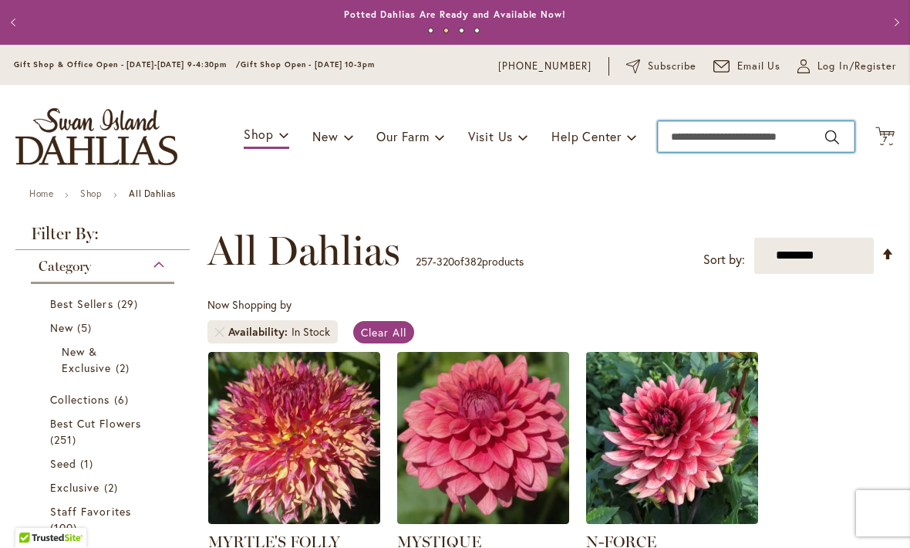
click at [736, 137] on input "Search" at bounding box center [756, 137] width 197 height 31
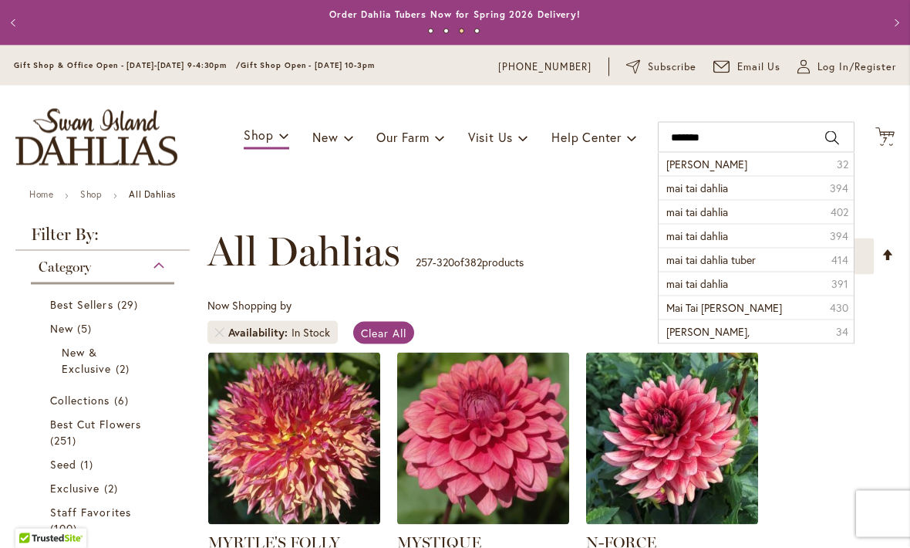
click at [723, 190] on span "mai tai dahlia" at bounding box center [698, 188] width 62 height 15
type input "**********"
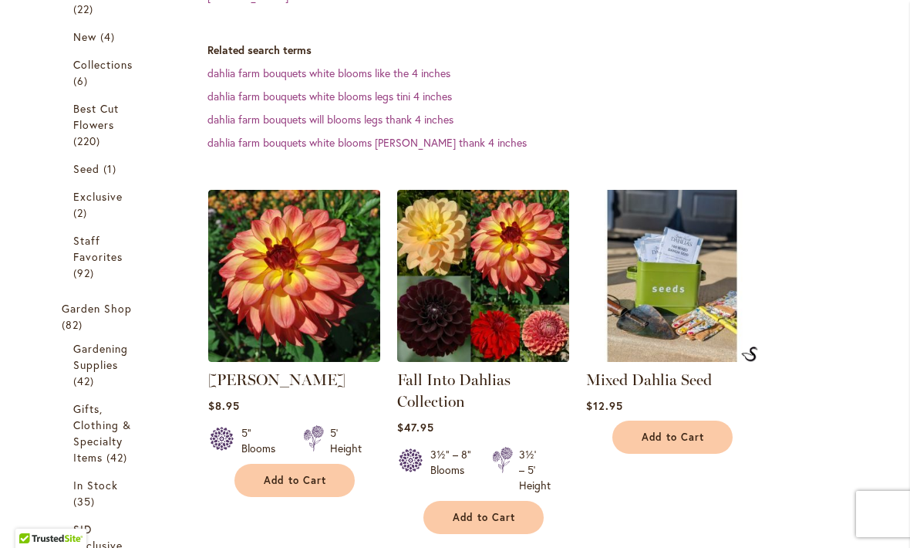
scroll to position [390, 0]
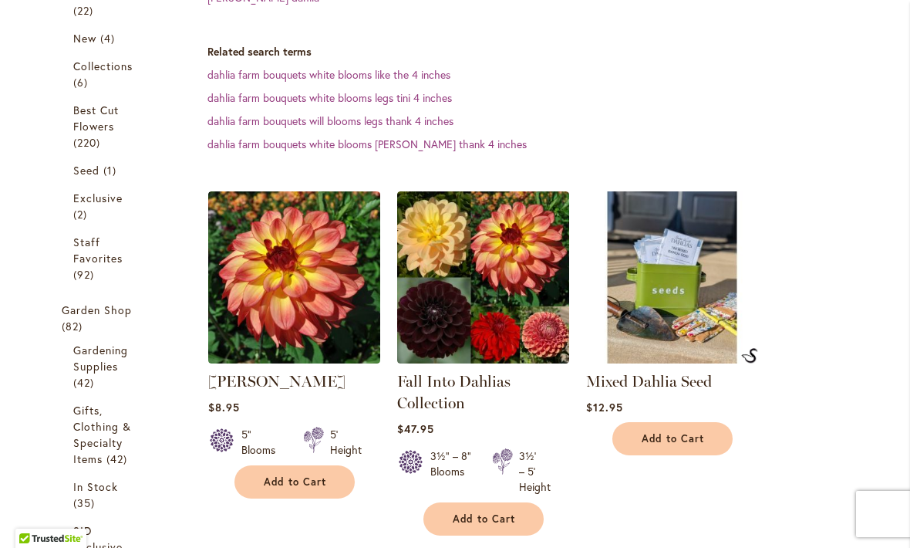
click at [310, 484] on span "Add to Cart" at bounding box center [295, 481] width 63 height 13
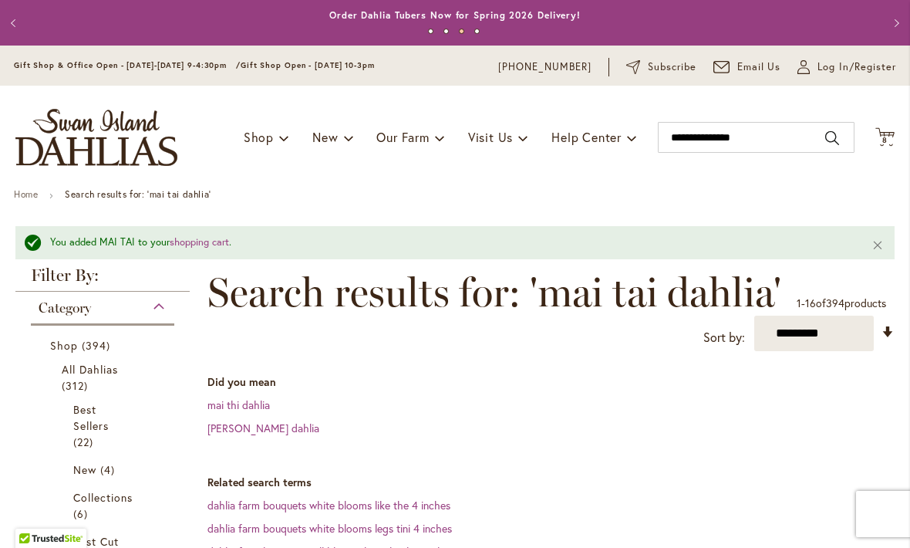
scroll to position [0, 0]
click at [886, 136] on span "8" at bounding box center [885, 140] width 5 height 10
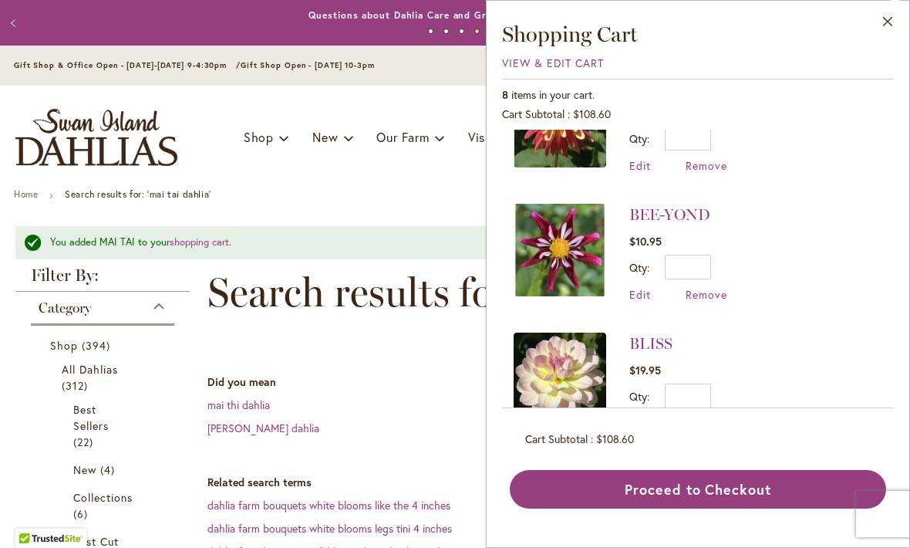
scroll to position [710, 0]
click at [701, 508] on button "Proceed to Checkout" at bounding box center [698, 489] width 376 height 39
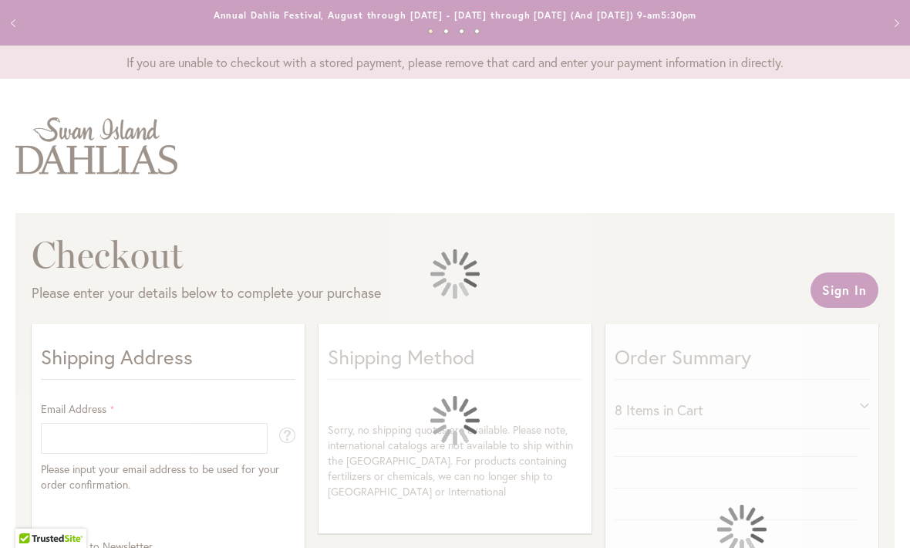
select select "**"
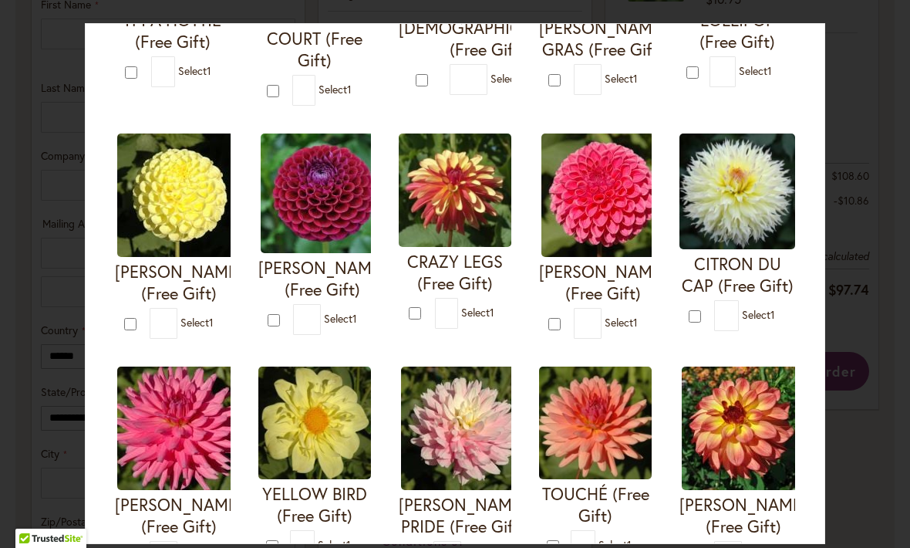
scroll to position [264, 0]
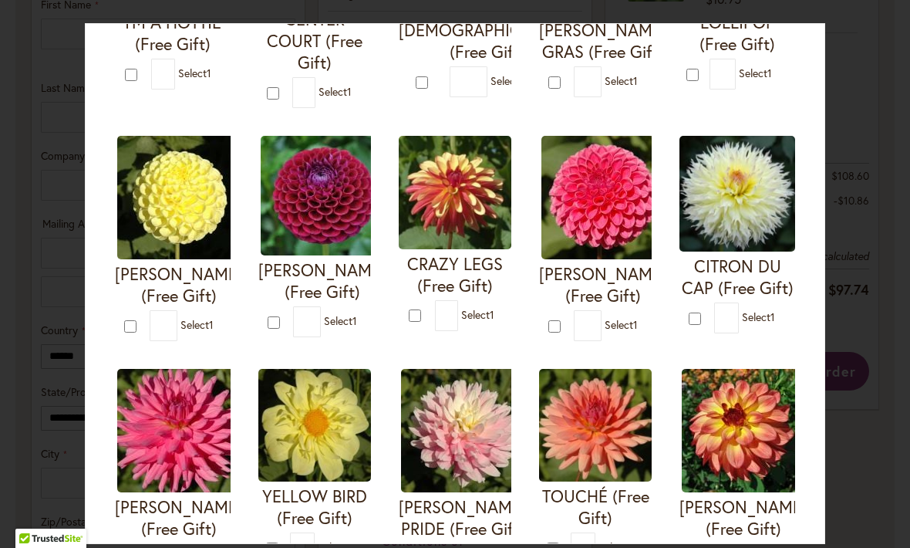
type input "*"
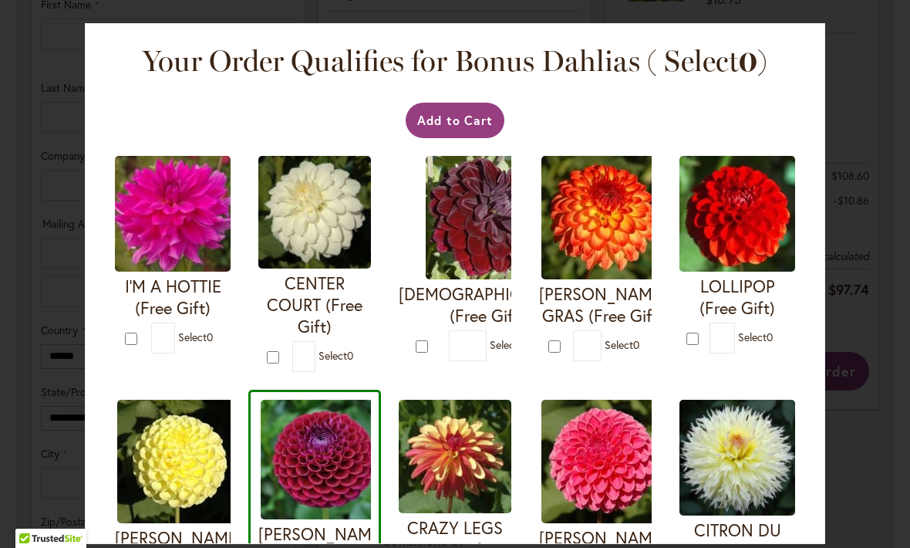
scroll to position [0, 0]
click at [457, 122] on button "Add to Cart" at bounding box center [456, 120] width 100 height 35
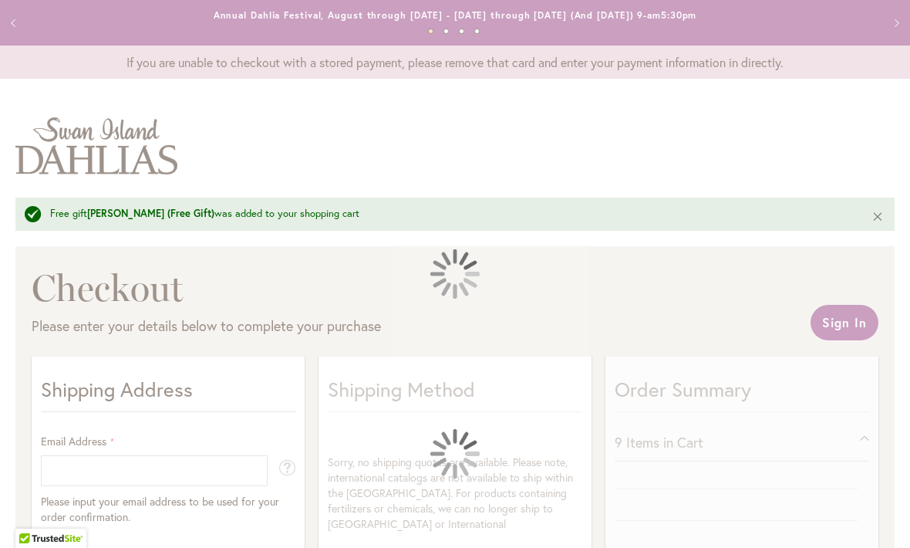
select select "**"
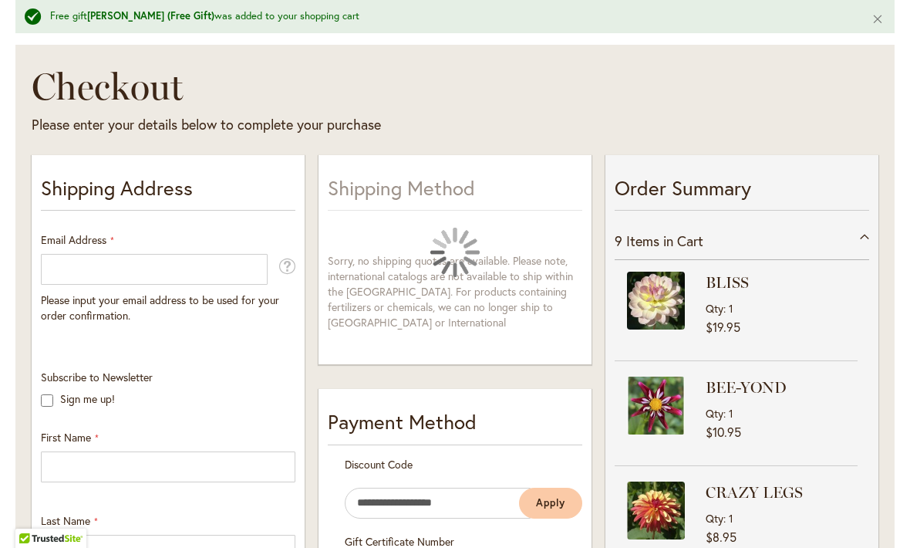
scroll to position [268, 0]
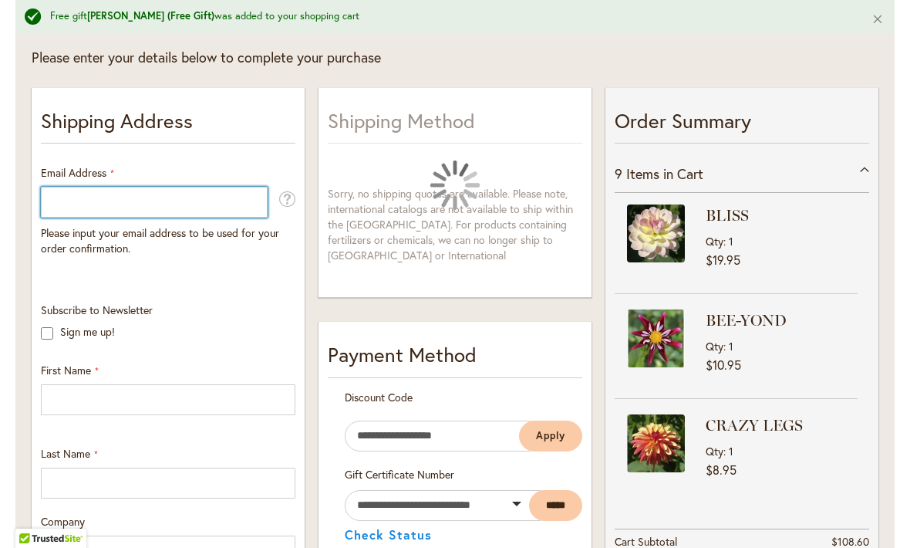
click at [181, 199] on input "Email Address" at bounding box center [154, 202] width 227 height 31
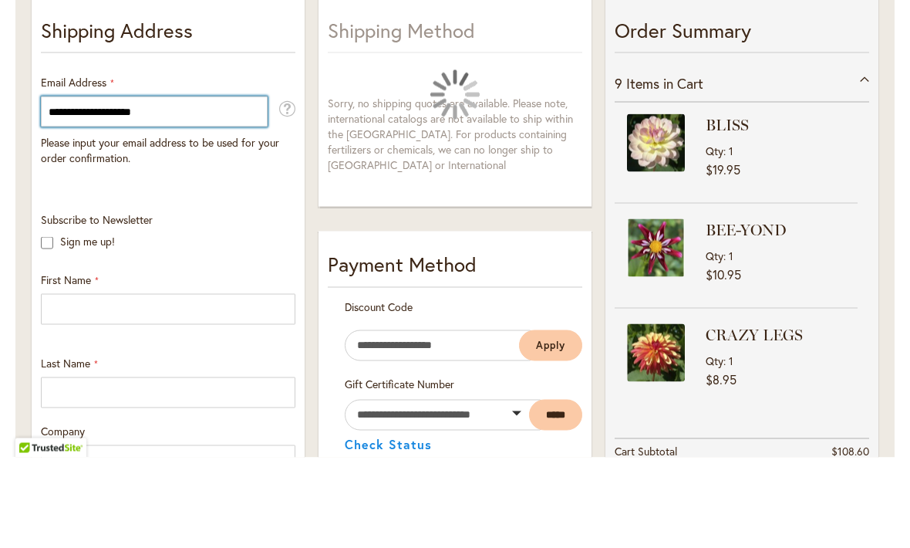
type input "**********"
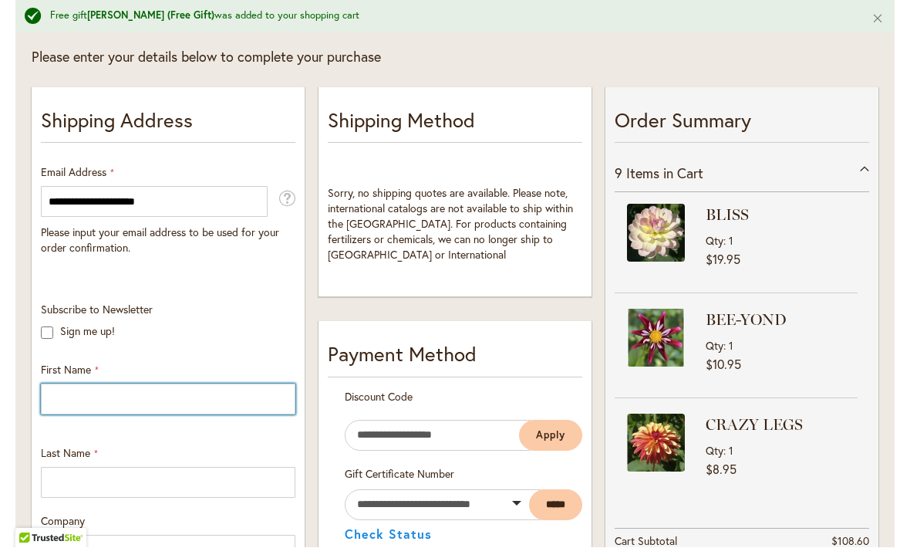
click at [157, 400] on input "First Name" at bounding box center [168, 399] width 255 height 31
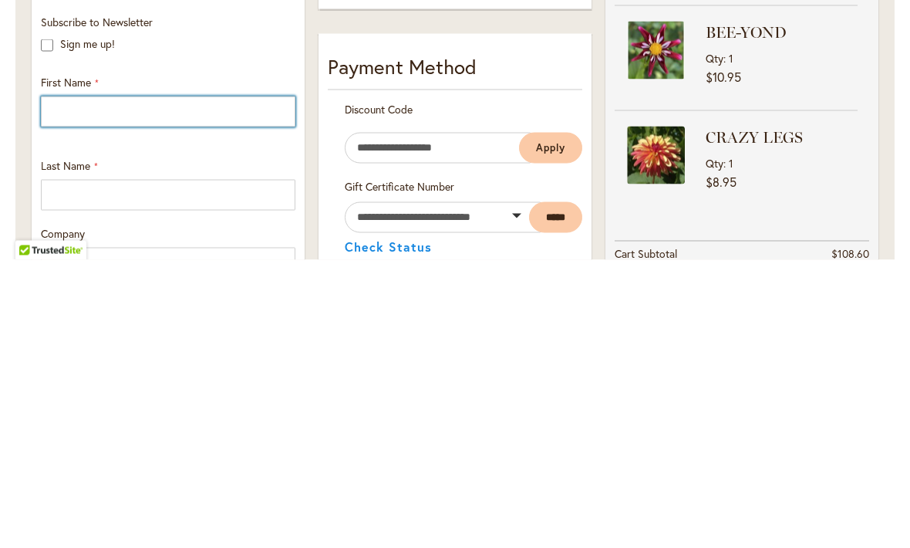
type input "*****"
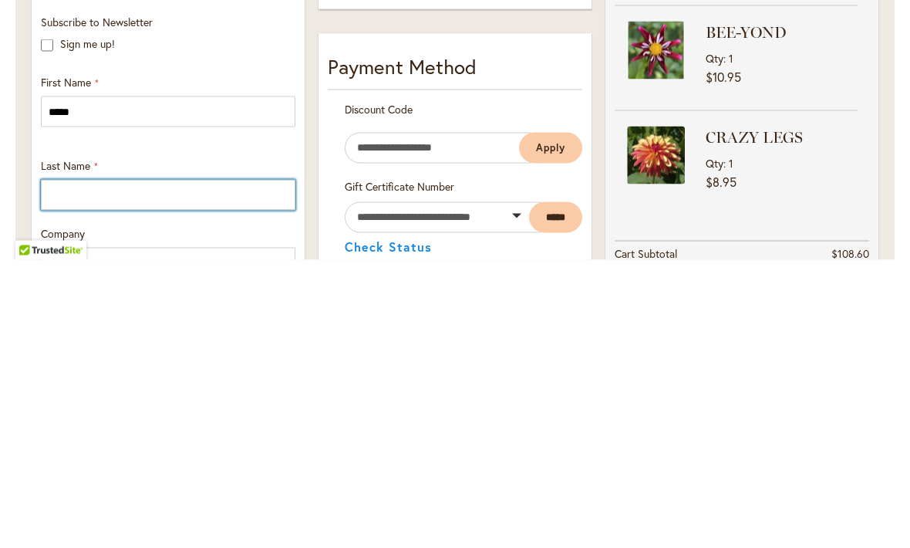
type input "*****"
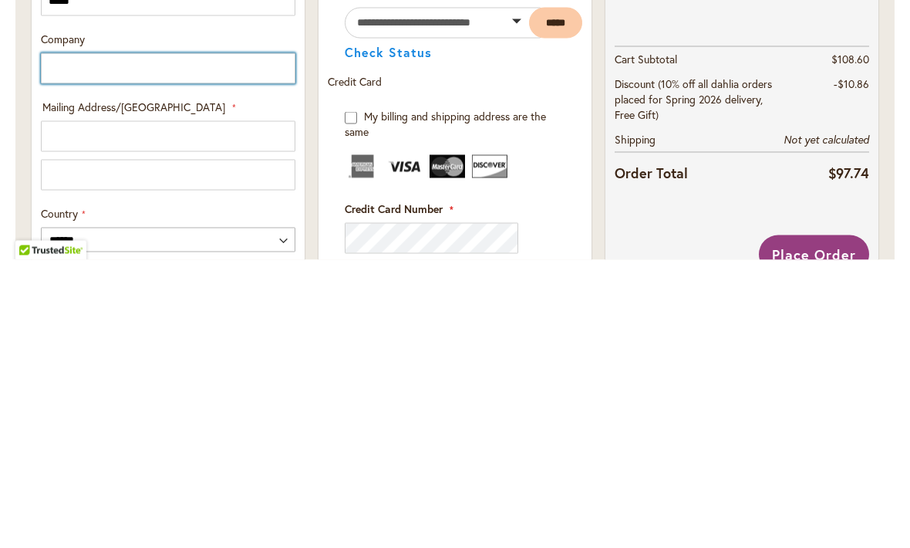
scroll to position [463, 0]
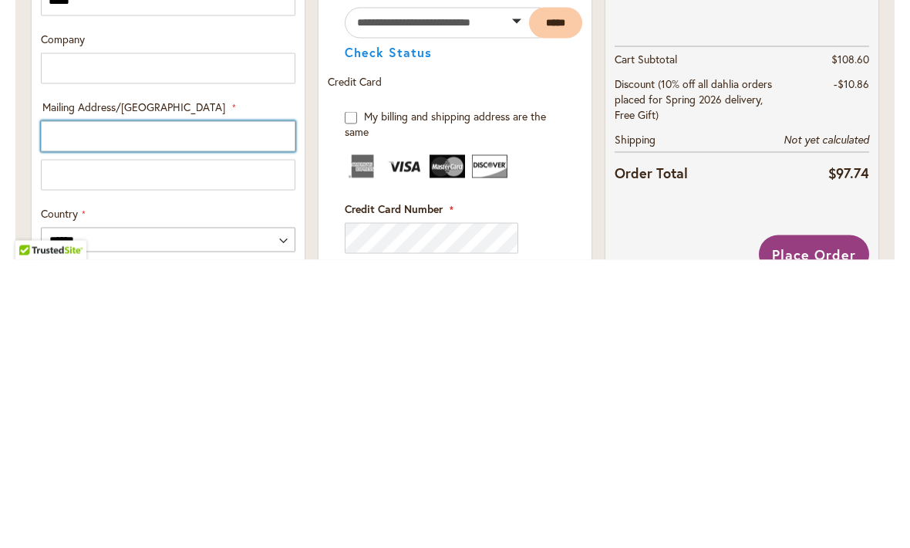
click at [207, 409] on input "Mailing Address/PO BOX: Line 1" at bounding box center [168, 424] width 255 height 31
type input "**********"
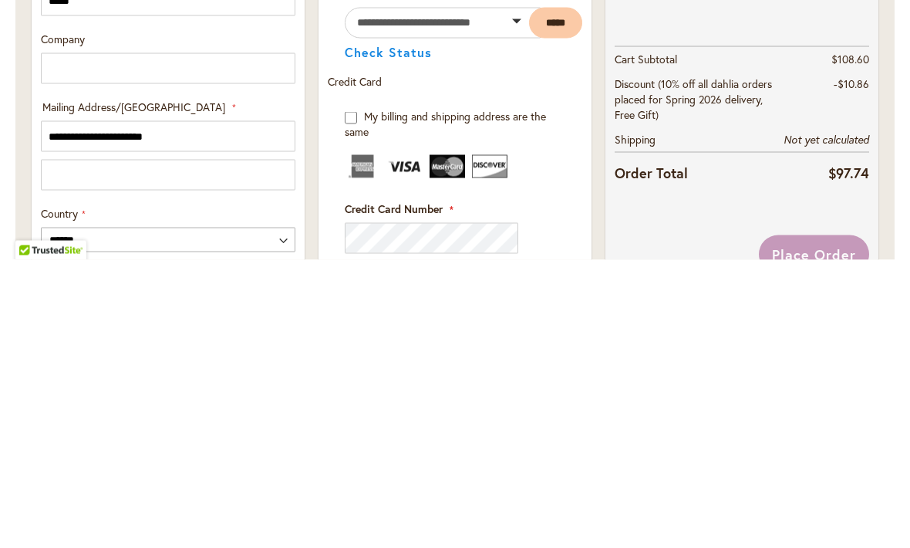
select select "**"
type input "**********"
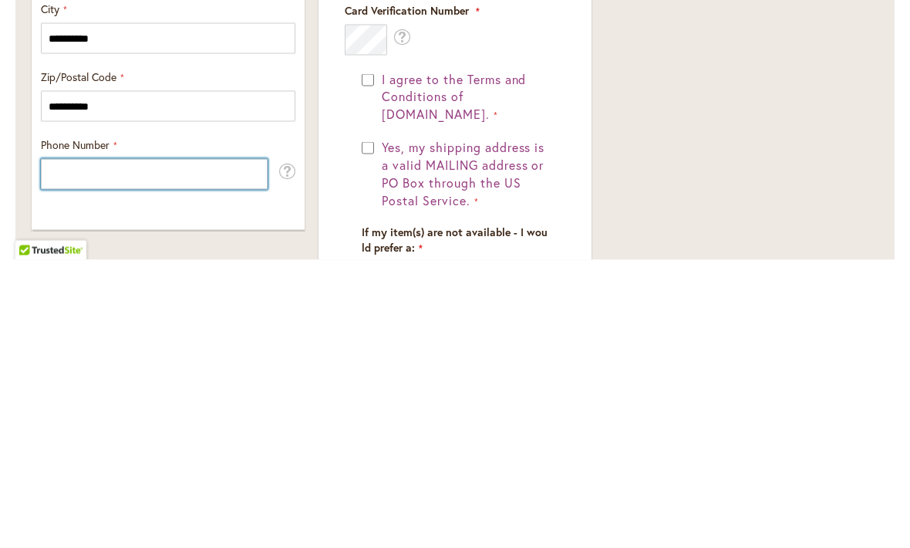
scroll to position [803, 0]
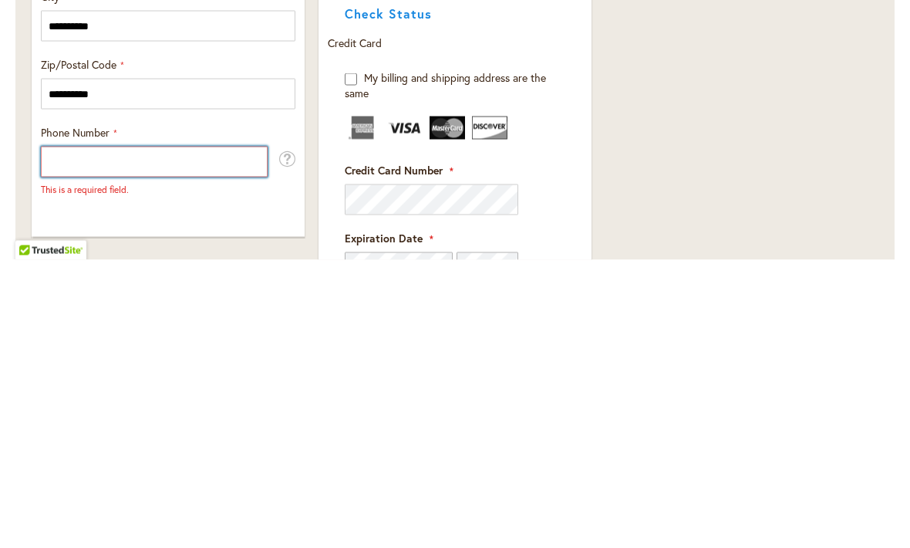
click at [209, 434] on input "Phone Number" at bounding box center [154, 449] width 227 height 31
type input "**********"
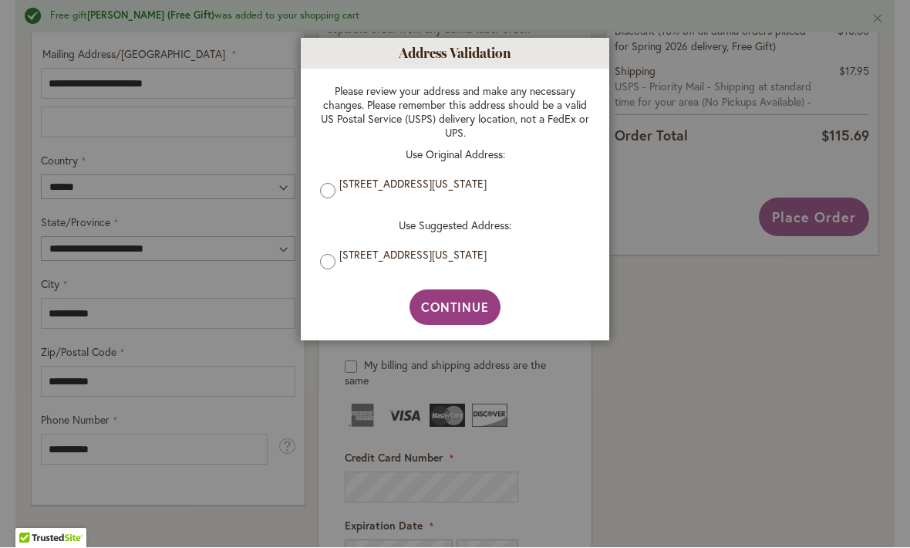
click at [454, 310] on span "Continue" at bounding box center [455, 307] width 69 height 16
type input "**********"
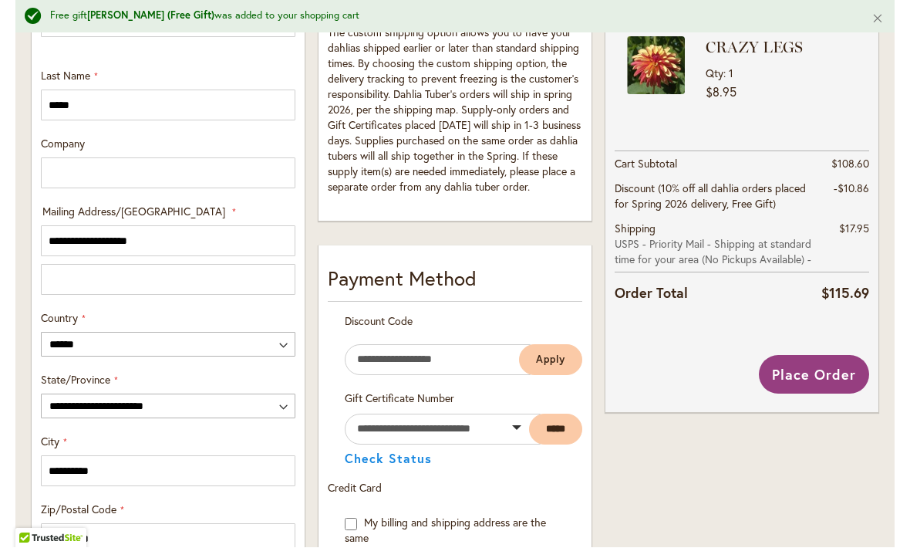
scroll to position [645, 0]
click at [836, 372] on span "Place Order" at bounding box center [814, 375] width 84 height 19
